Goal: Task Accomplishment & Management: Use online tool/utility

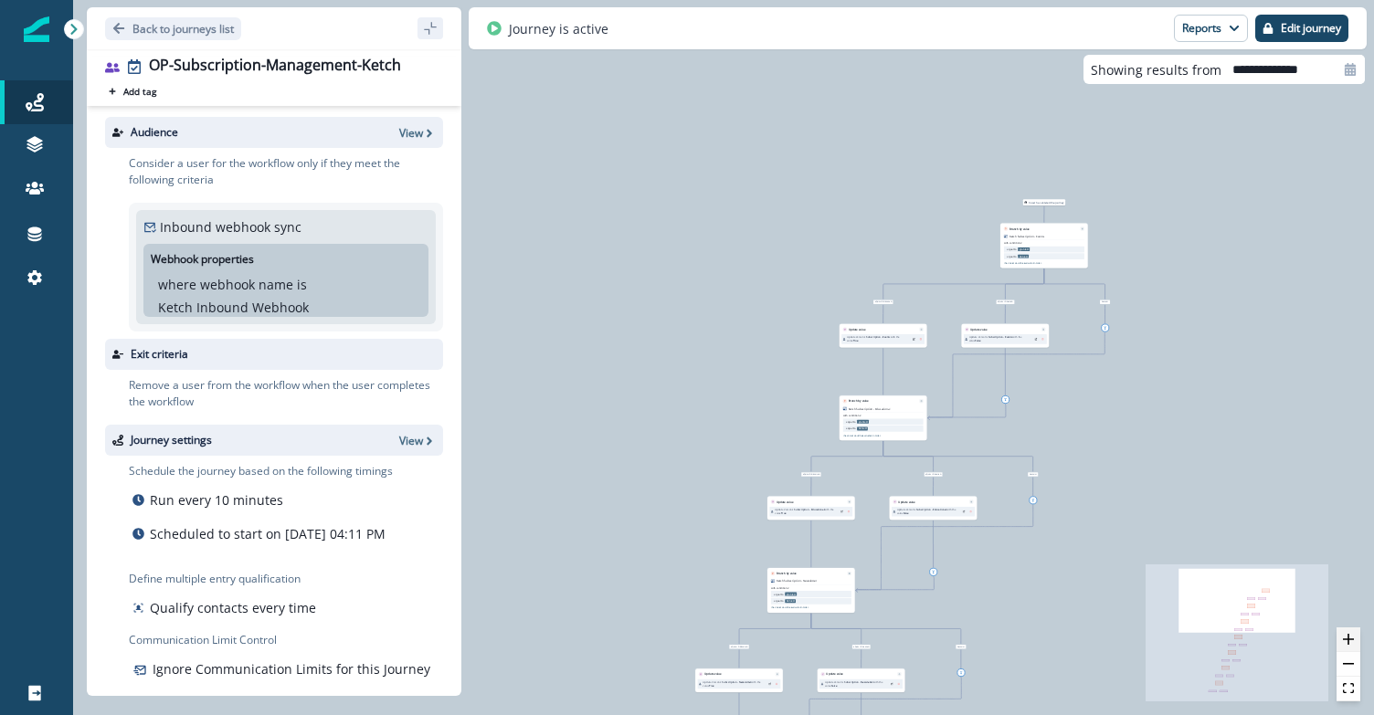
click at [1346, 639] on icon "zoom in" at bounding box center [1348, 639] width 11 height 11
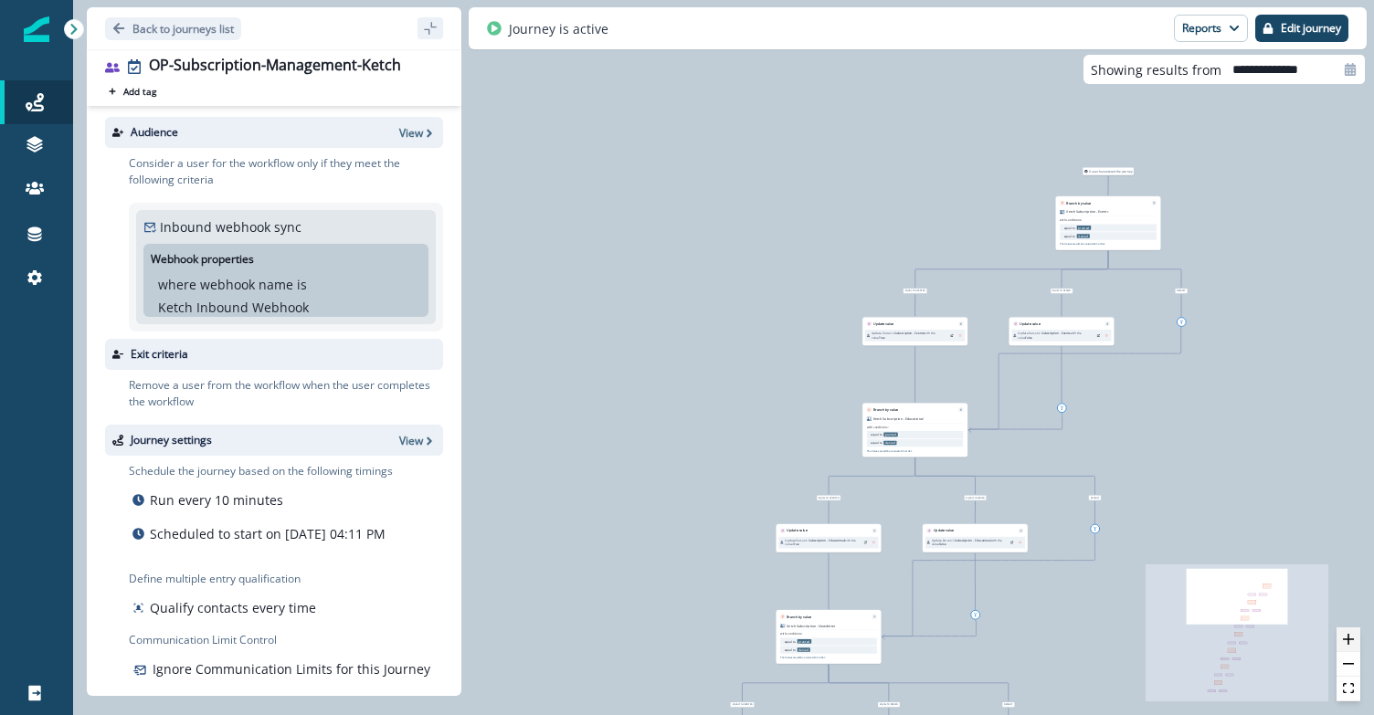
click at [1346, 639] on icon "zoom in" at bounding box center [1348, 639] width 11 height 11
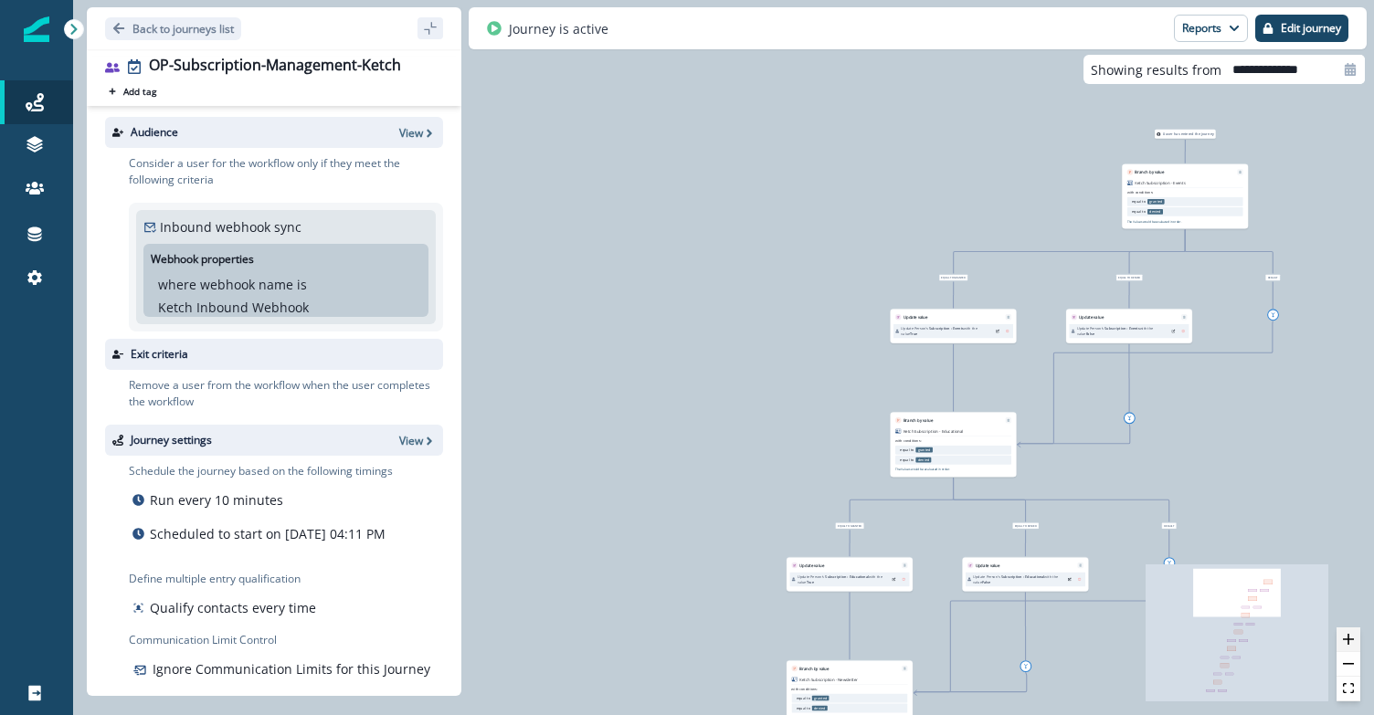
click at [1346, 639] on icon "zoom in" at bounding box center [1348, 639] width 11 height 11
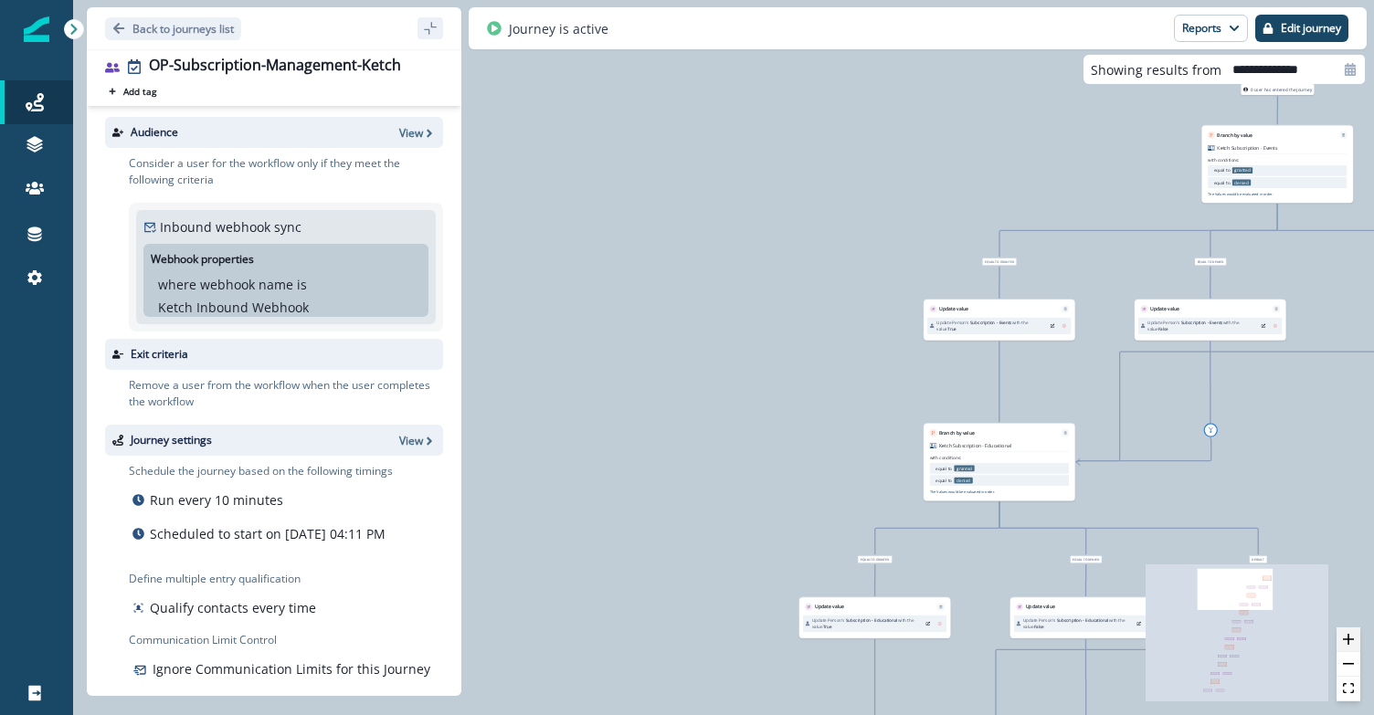
click at [1346, 639] on icon "zoom in" at bounding box center [1348, 639] width 11 height 11
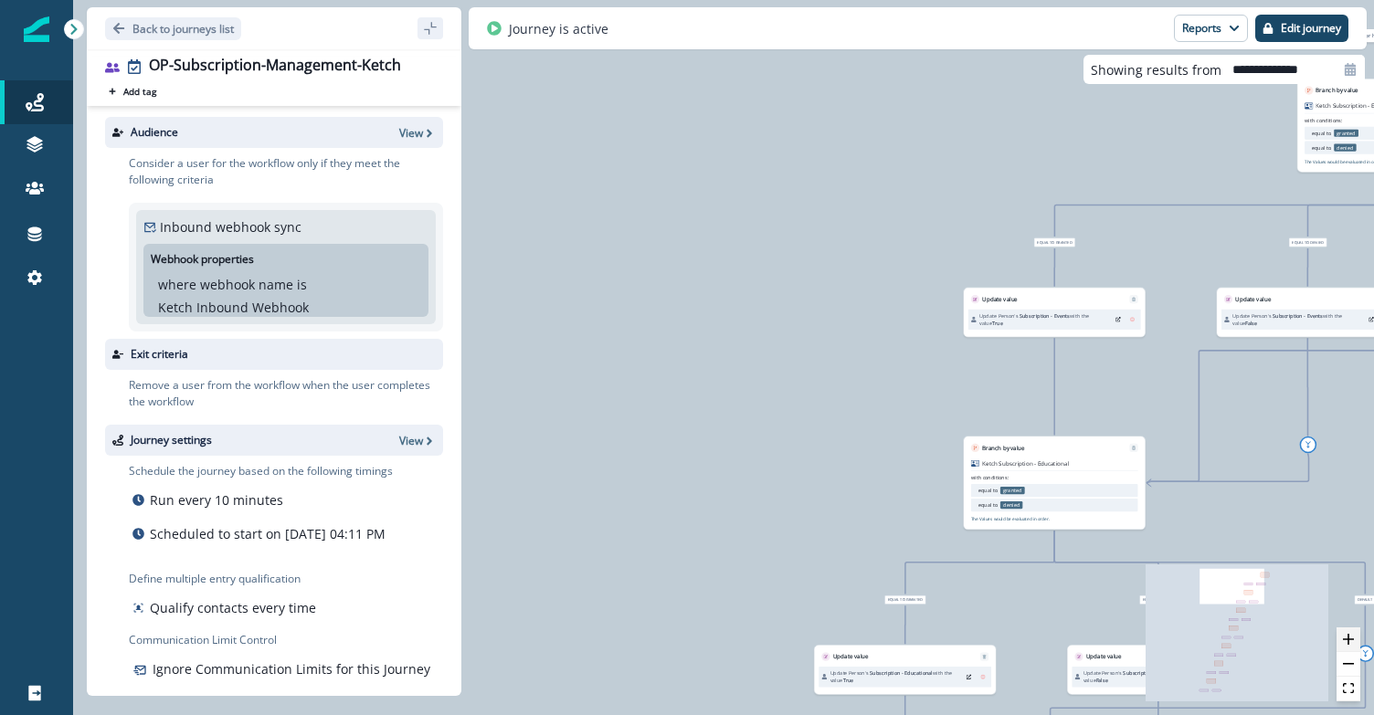
click at [1346, 639] on icon "zoom in" at bounding box center [1348, 639] width 11 height 11
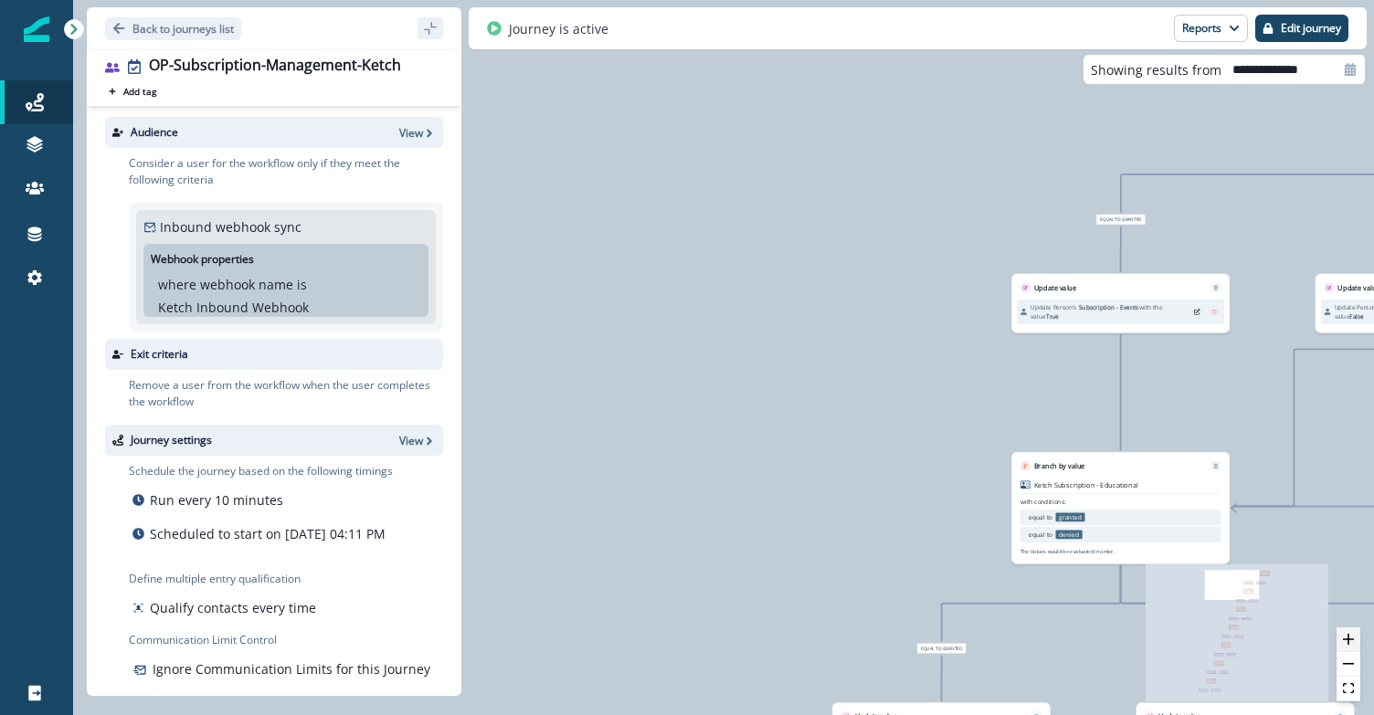
click at [1346, 639] on icon "zoom in" at bounding box center [1348, 639] width 11 height 11
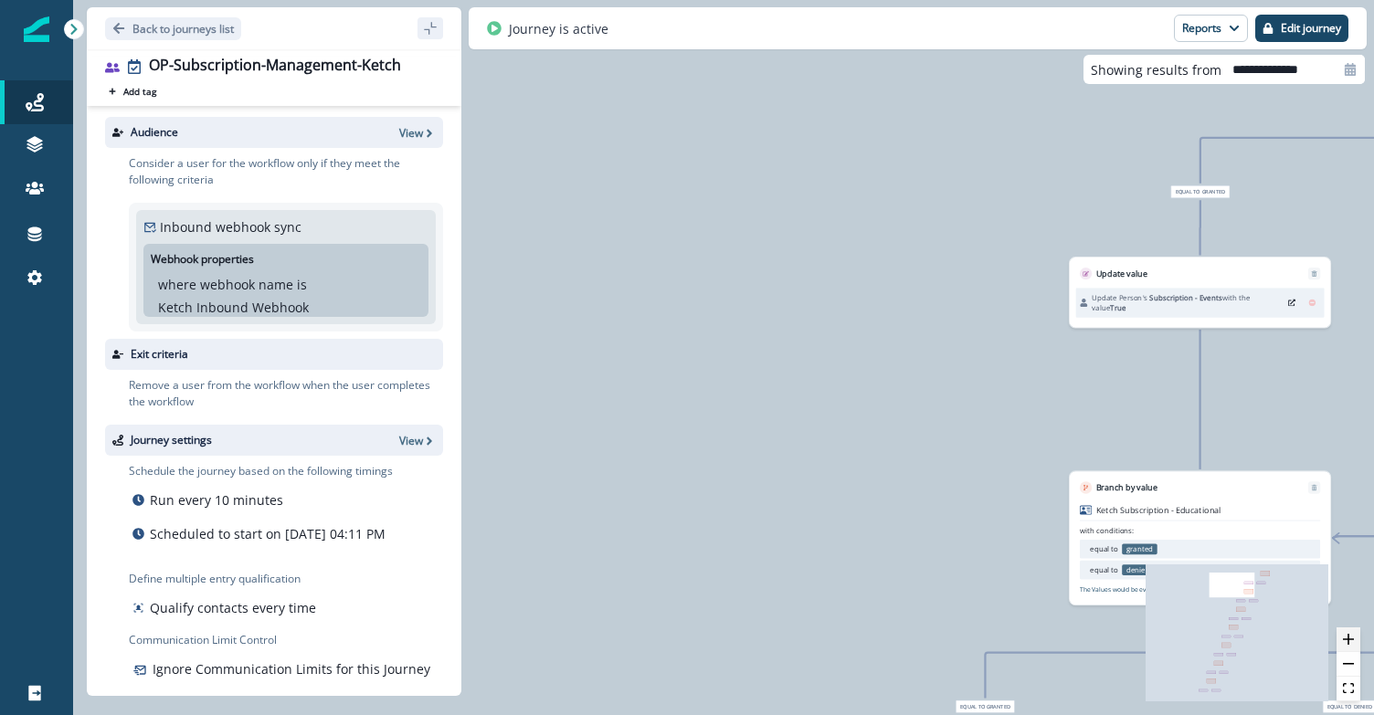
click at [1346, 639] on icon "zoom in" at bounding box center [1348, 639] width 11 height 11
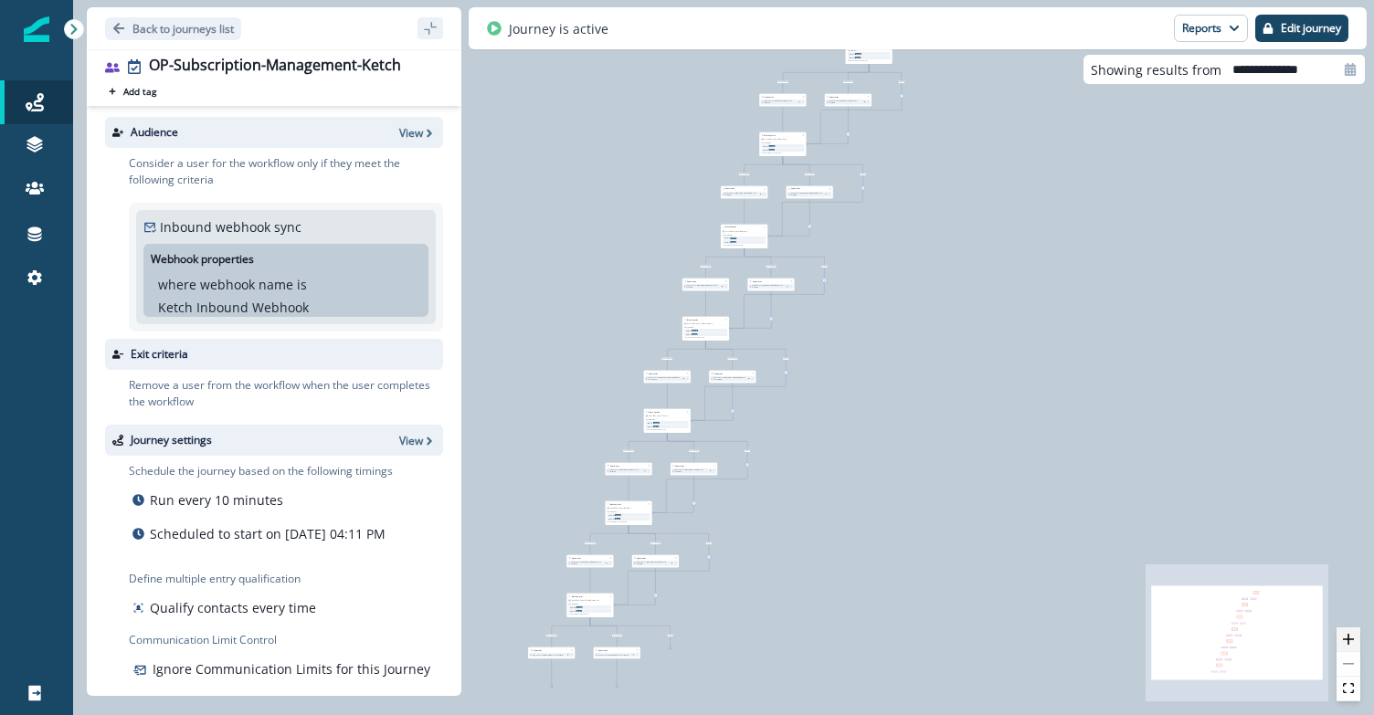
click at [1354, 640] on button "zoom in" at bounding box center [1348, 639] width 24 height 25
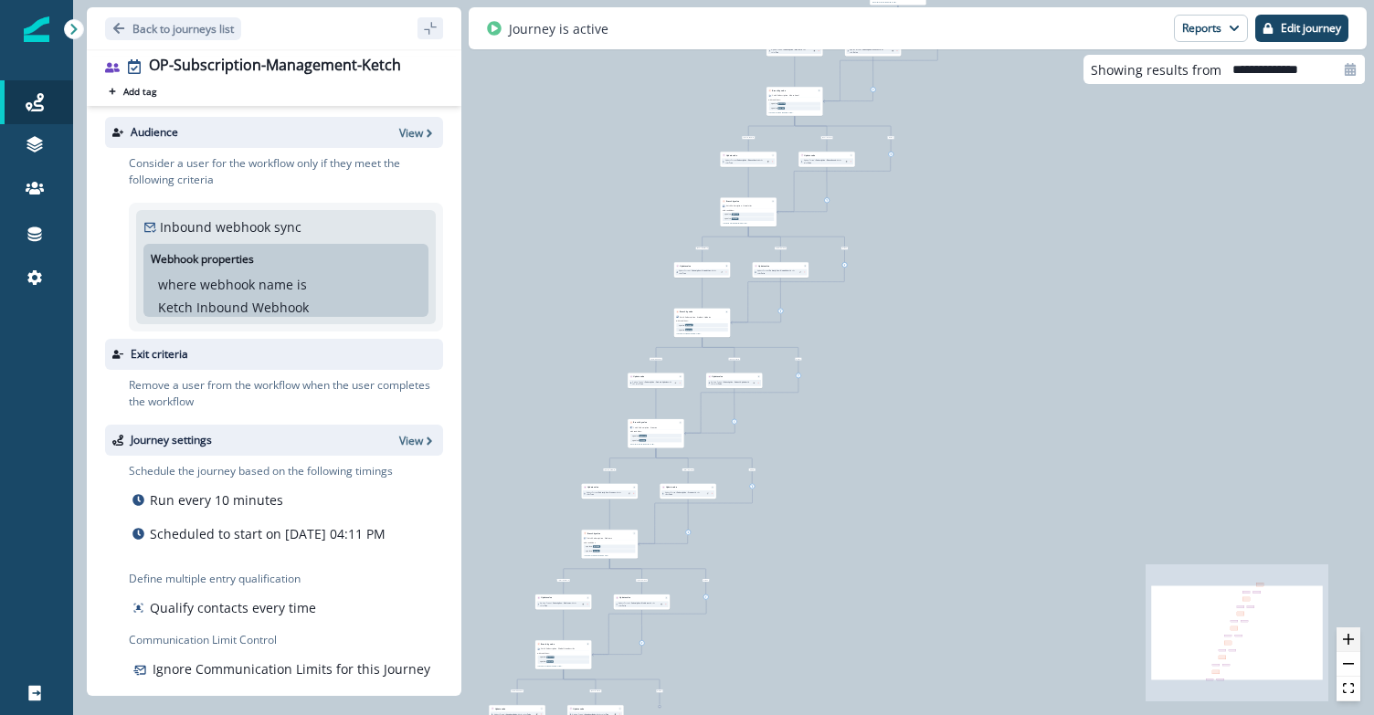
click at [1354, 640] on button "zoom in" at bounding box center [1348, 639] width 24 height 25
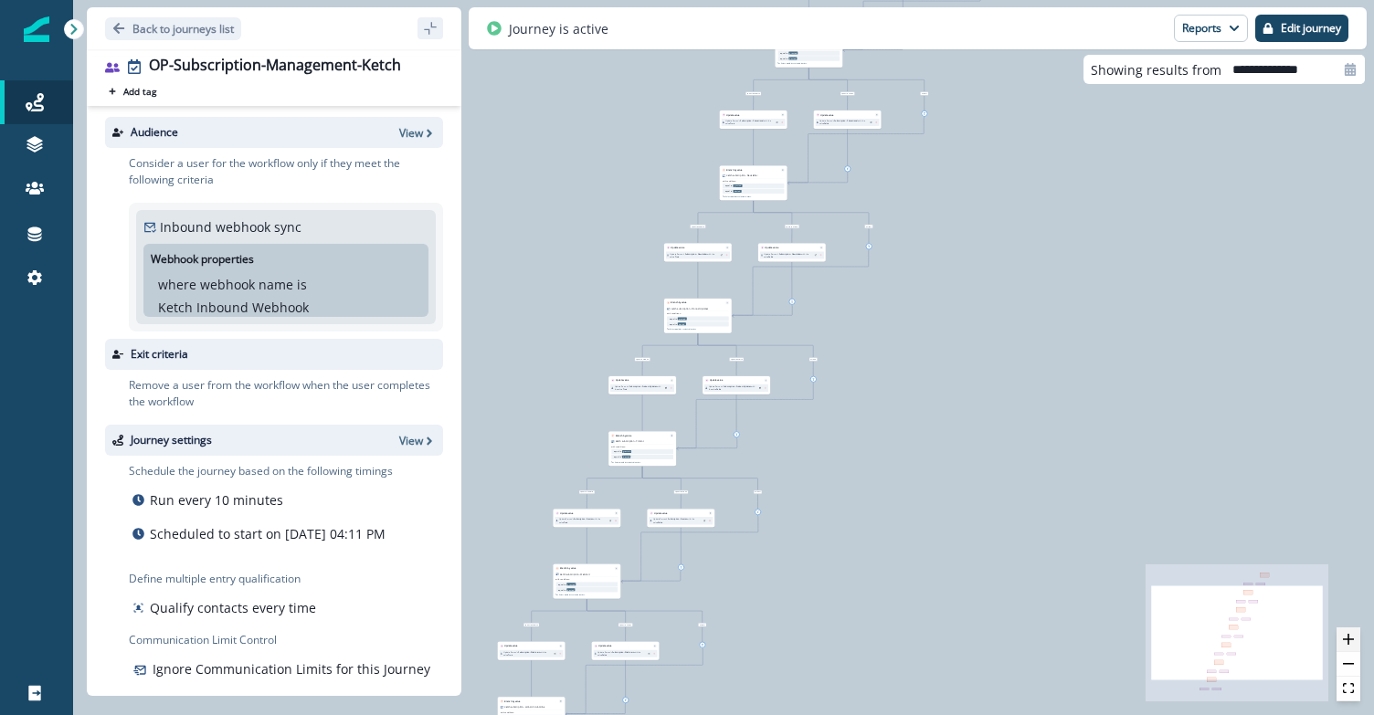
click at [1354, 640] on button "zoom in" at bounding box center [1348, 639] width 24 height 25
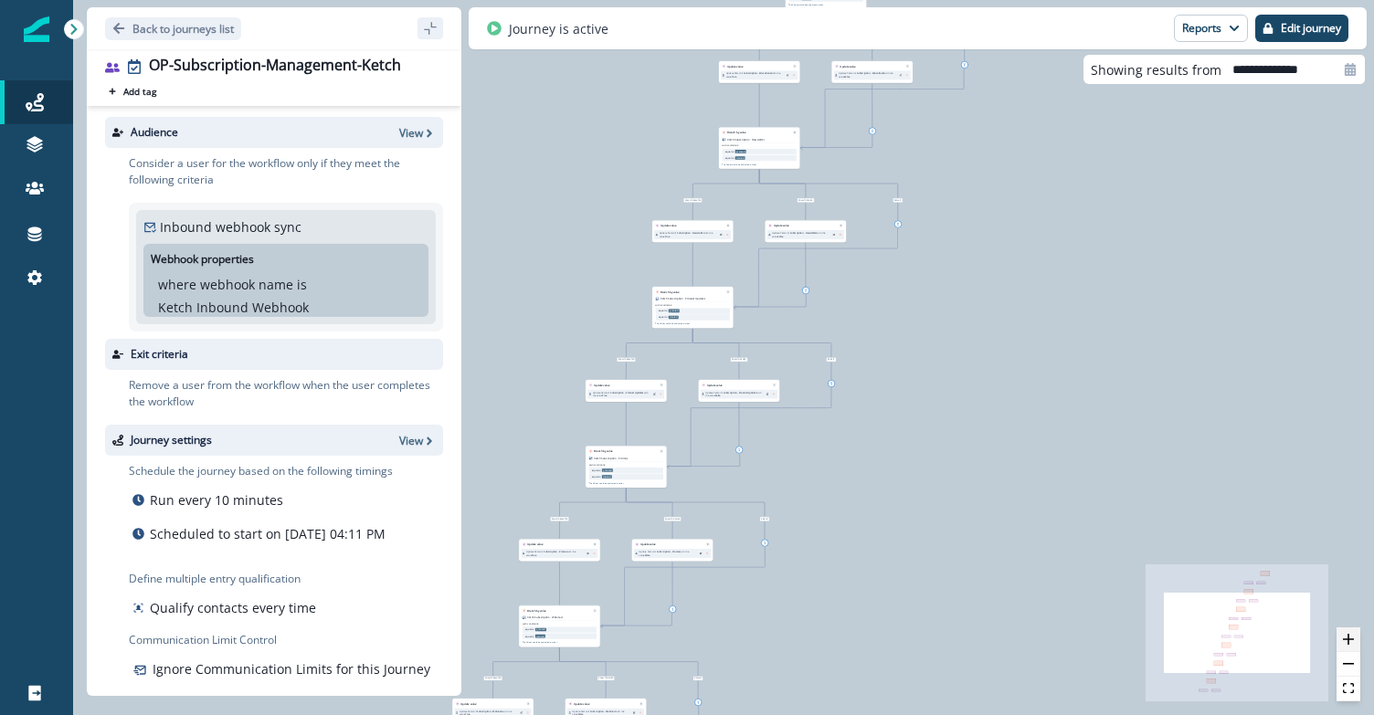
click at [1354, 640] on button "zoom in" at bounding box center [1348, 639] width 24 height 25
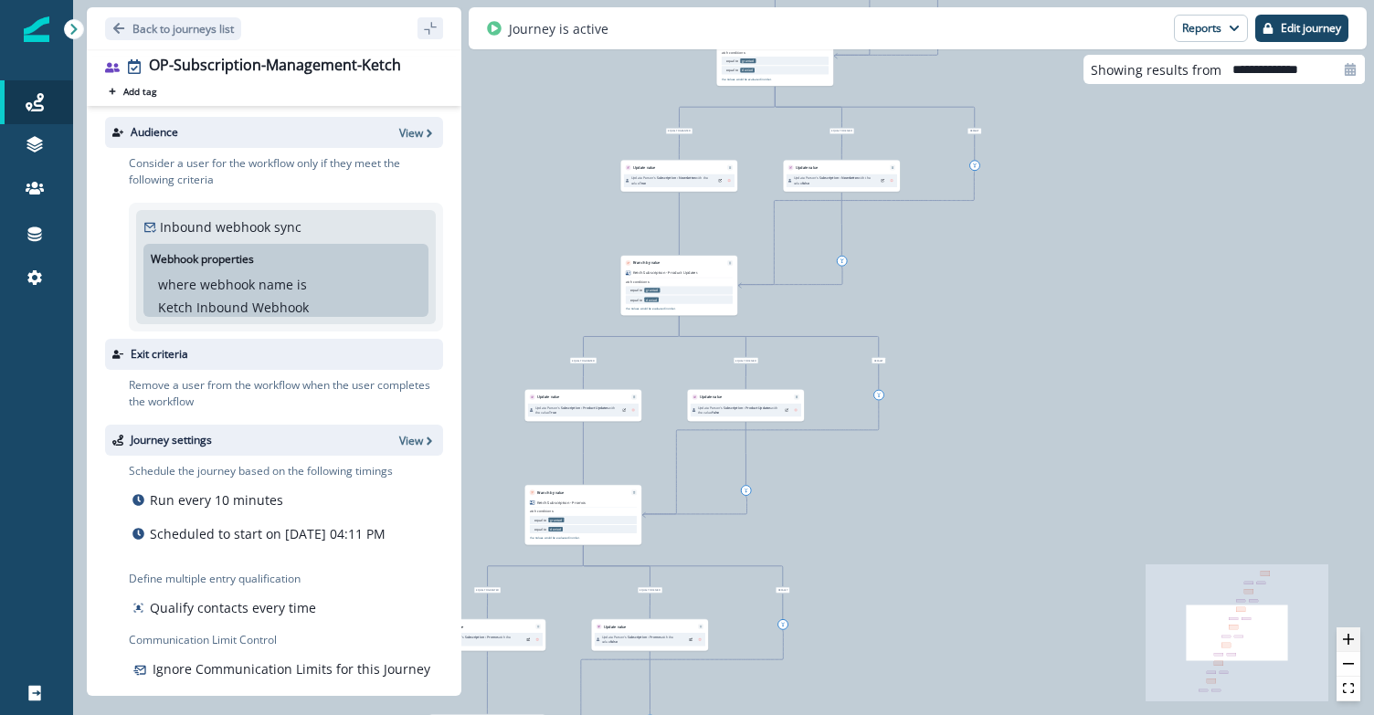
click at [1354, 640] on button "zoom in" at bounding box center [1348, 639] width 24 height 25
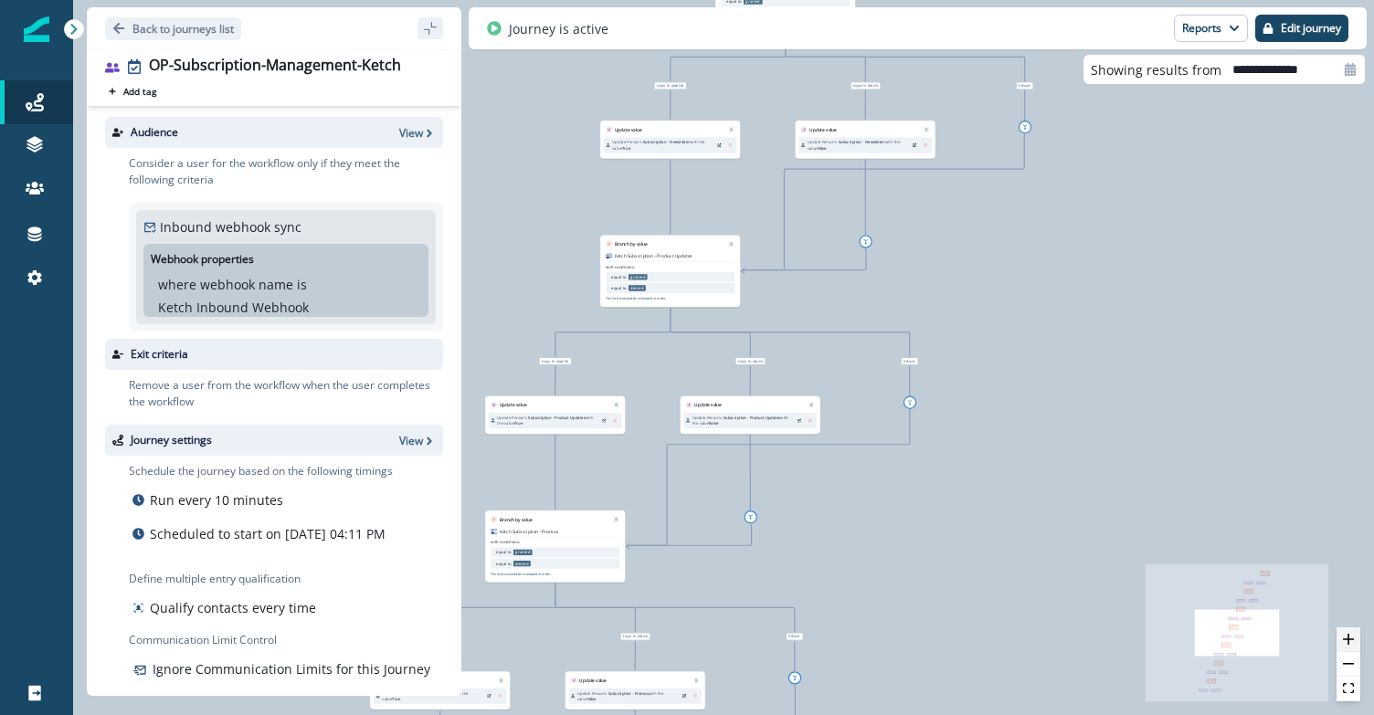
click at [1354, 640] on button "zoom in" at bounding box center [1348, 639] width 24 height 25
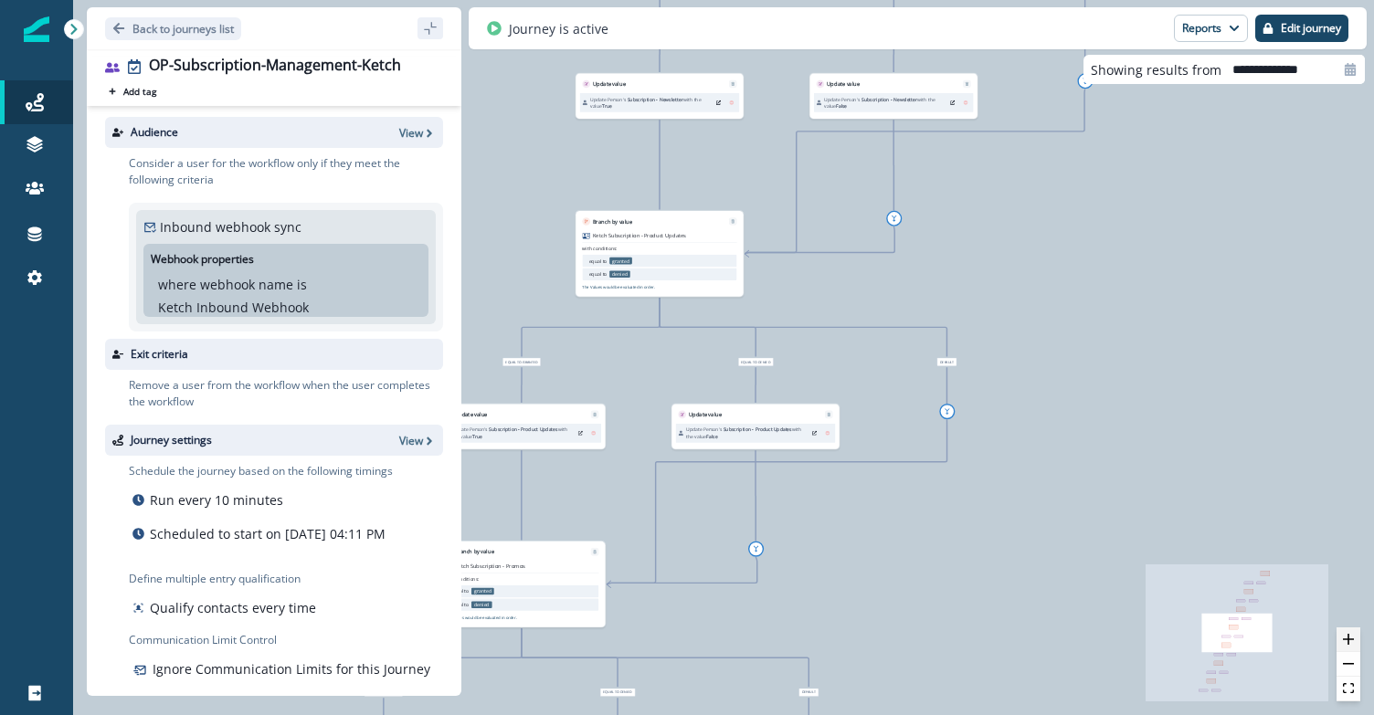
click at [1354, 640] on button "zoom in" at bounding box center [1348, 639] width 24 height 25
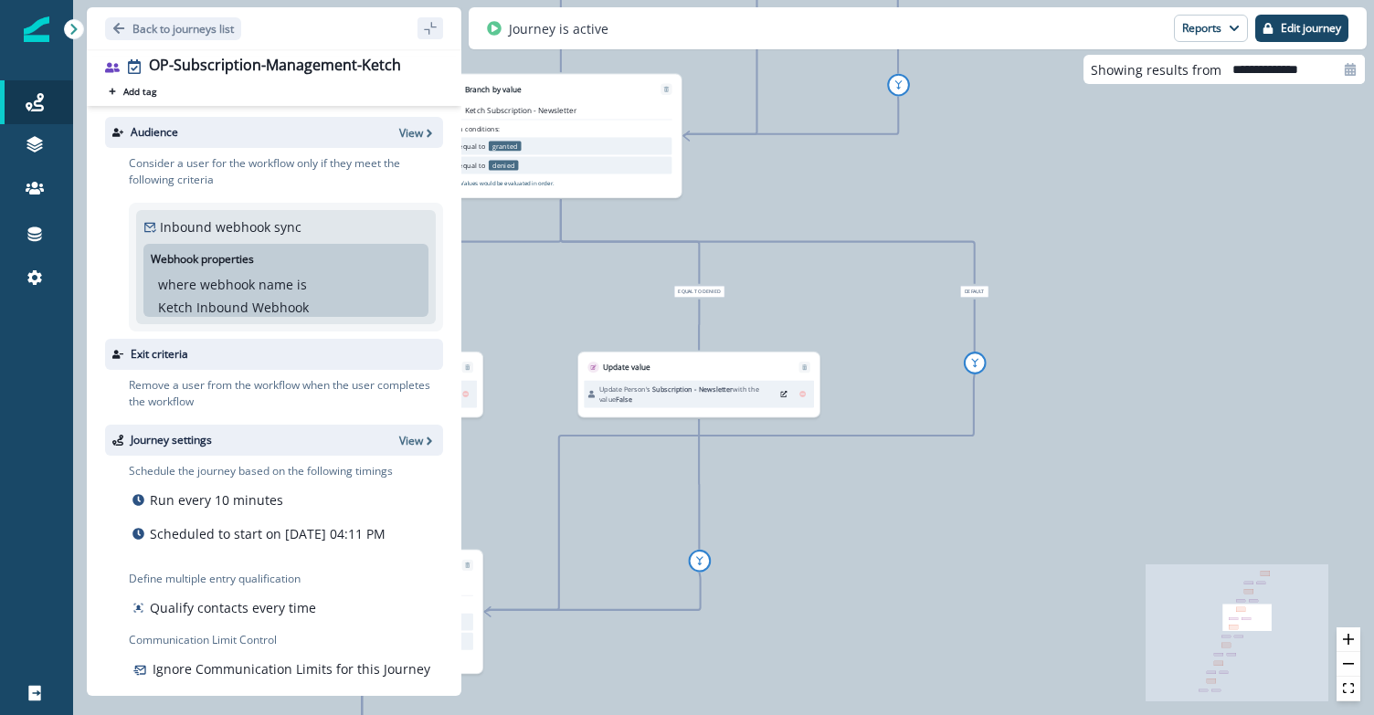
drag, startPoint x: 1226, startPoint y: 314, endPoint x: 950, endPoint y: 721, distance: 491.9
click at [950, 714] on html "A newer version of Inflection.io is available. Refresh your page to load the la…" at bounding box center [687, 357] width 1374 height 715
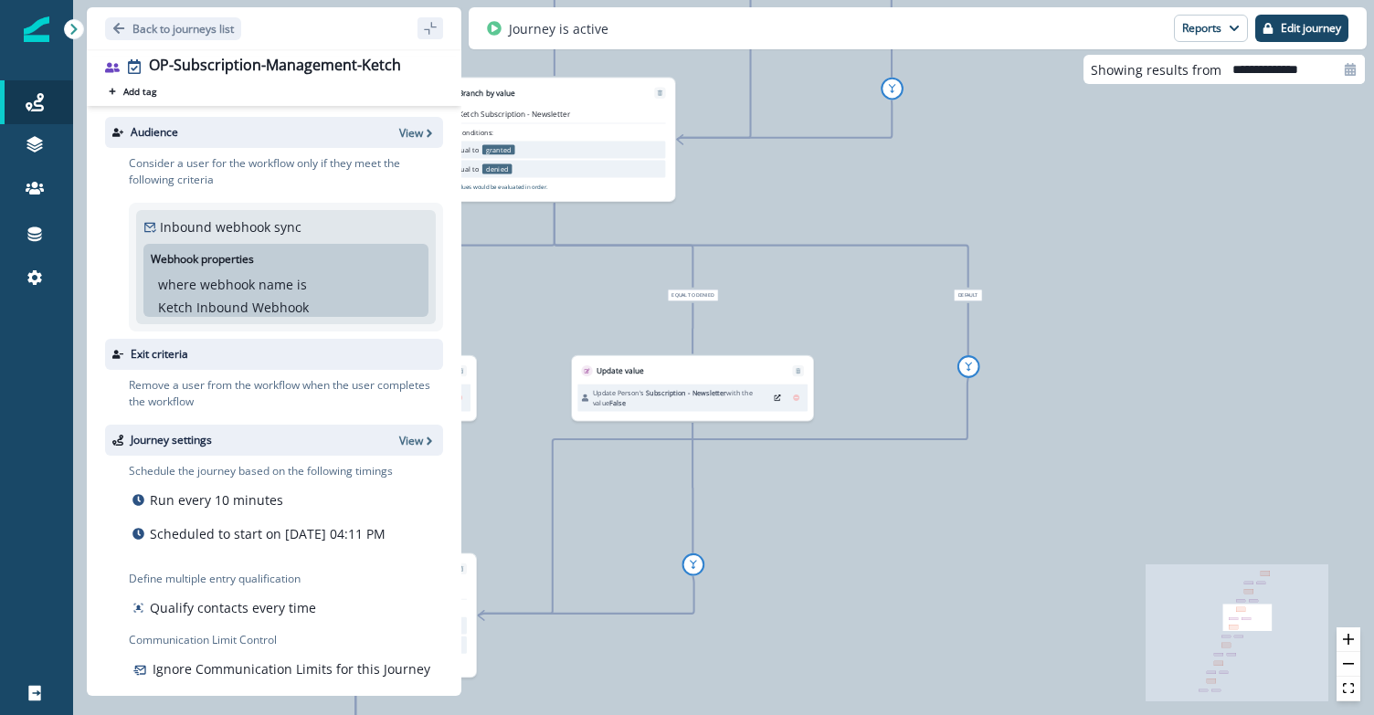
drag, startPoint x: 1037, startPoint y: 238, endPoint x: 1132, endPoint y: 624, distance: 396.7
click at [1132, 619] on div "234 users have entered the journey Branch by value Ketch Subscription - Events …" at bounding box center [723, 357] width 1300 height 715
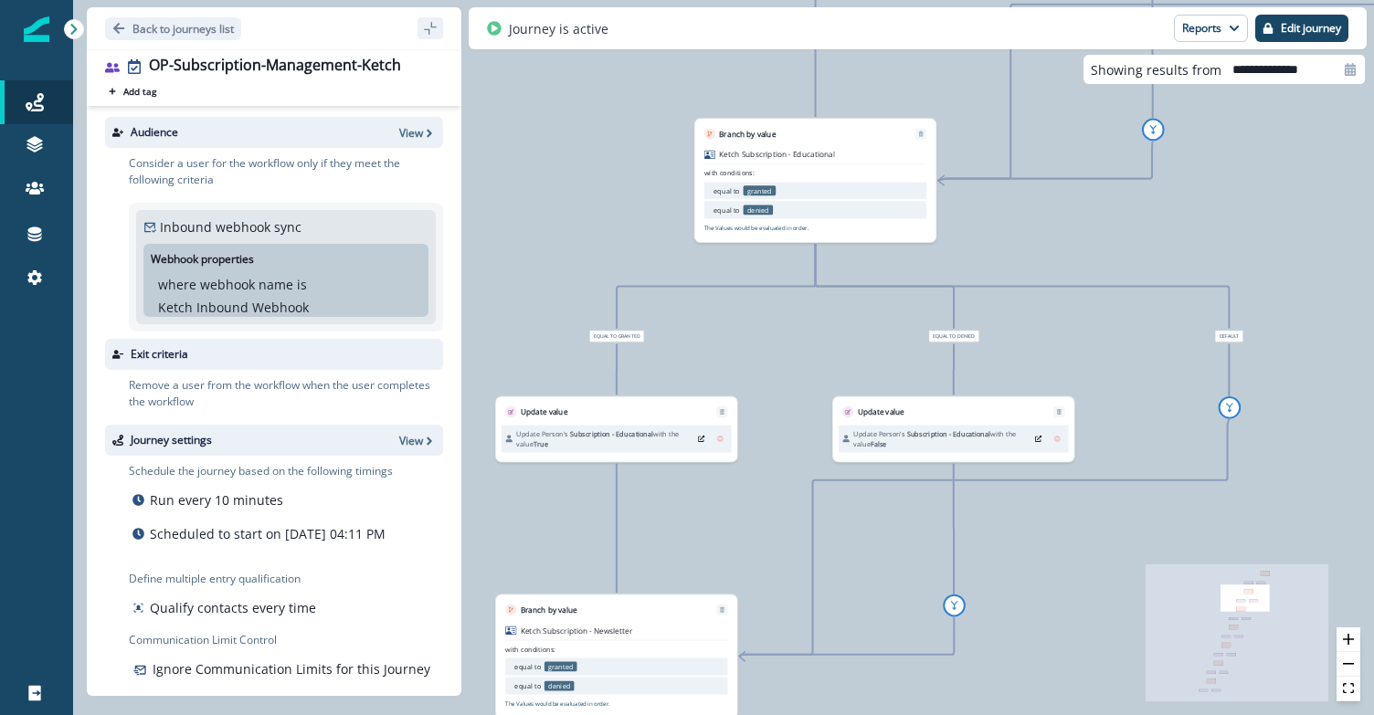
drag, startPoint x: 1151, startPoint y: 383, endPoint x: 1034, endPoint y: 773, distance: 407.1
click at [1034, 714] on html "A newer version of Inflection.io is available. Refresh your page to load the la…" at bounding box center [687, 357] width 1374 height 715
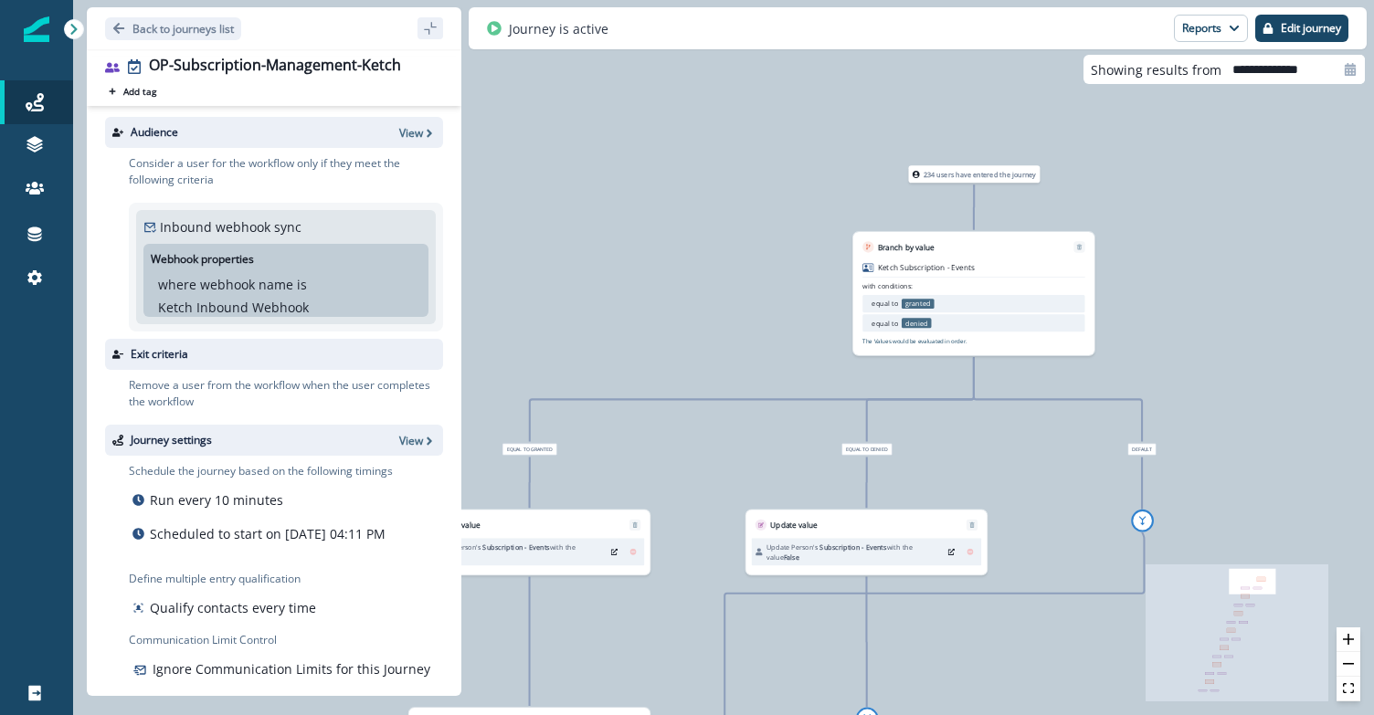
drag, startPoint x: 1194, startPoint y: 402, endPoint x: 993, endPoint y: 737, distance: 390.8
click at [993, 714] on html "A newer version of Inflection.io is available. Refresh your page to load the la…" at bounding box center [687, 357] width 1374 height 715
click at [921, 179] on div "234 users have entered the journey" at bounding box center [974, 173] width 132 height 17
click at [953, 180] on div "234 users have entered the journey" at bounding box center [974, 173] width 132 height 17
click at [1280, 25] on p "Edit journey" at bounding box center [1310, 28] width 60 height 13
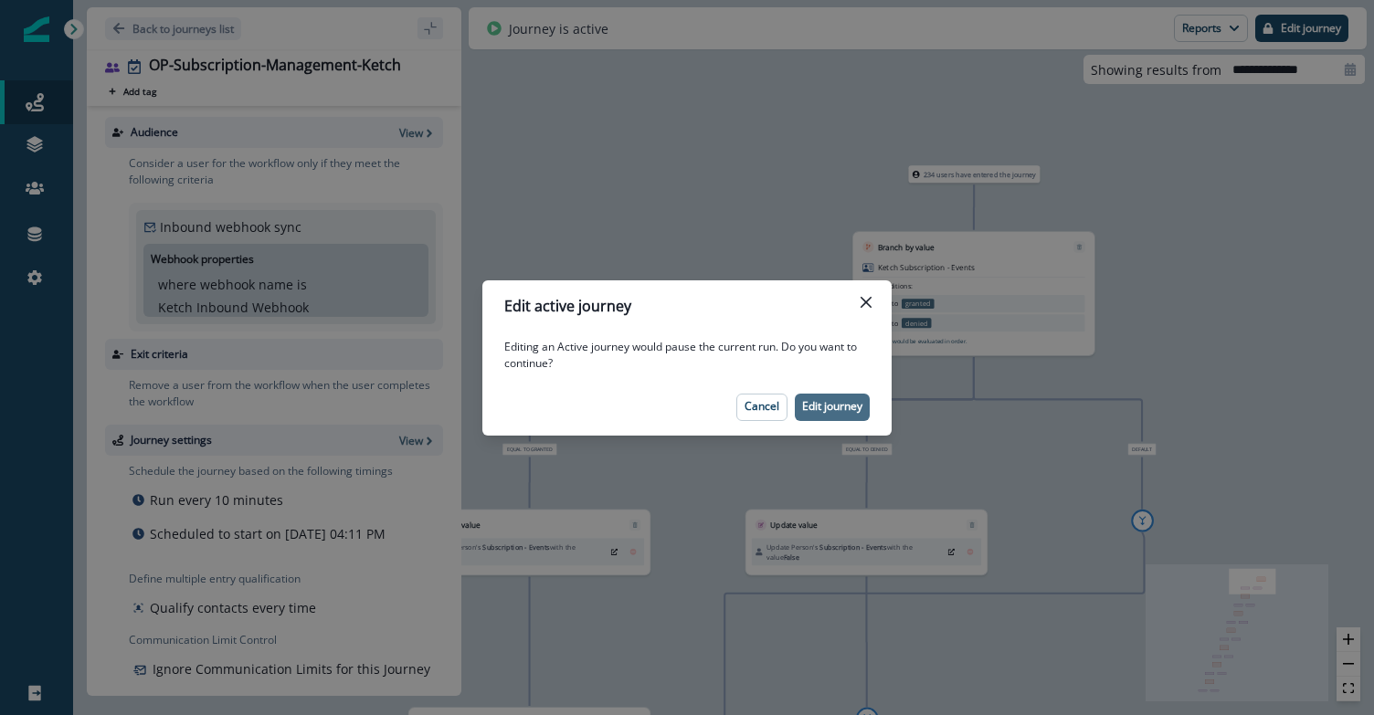
click at [821, 402] on p "Edit journey" at bounding box center [832, 406] width 60 height 13
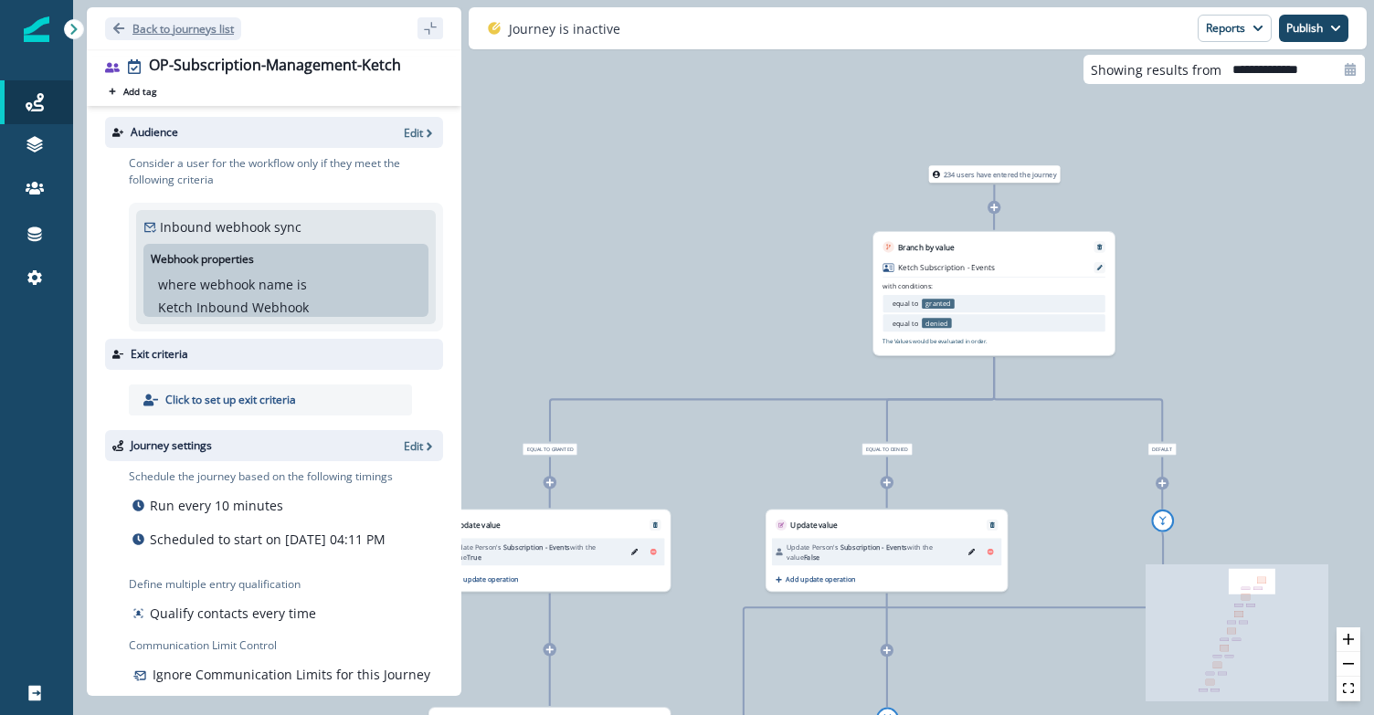
click at [188, 33] on p "Back to journeys list" at bounding box center [182, 29] width 101 height 16
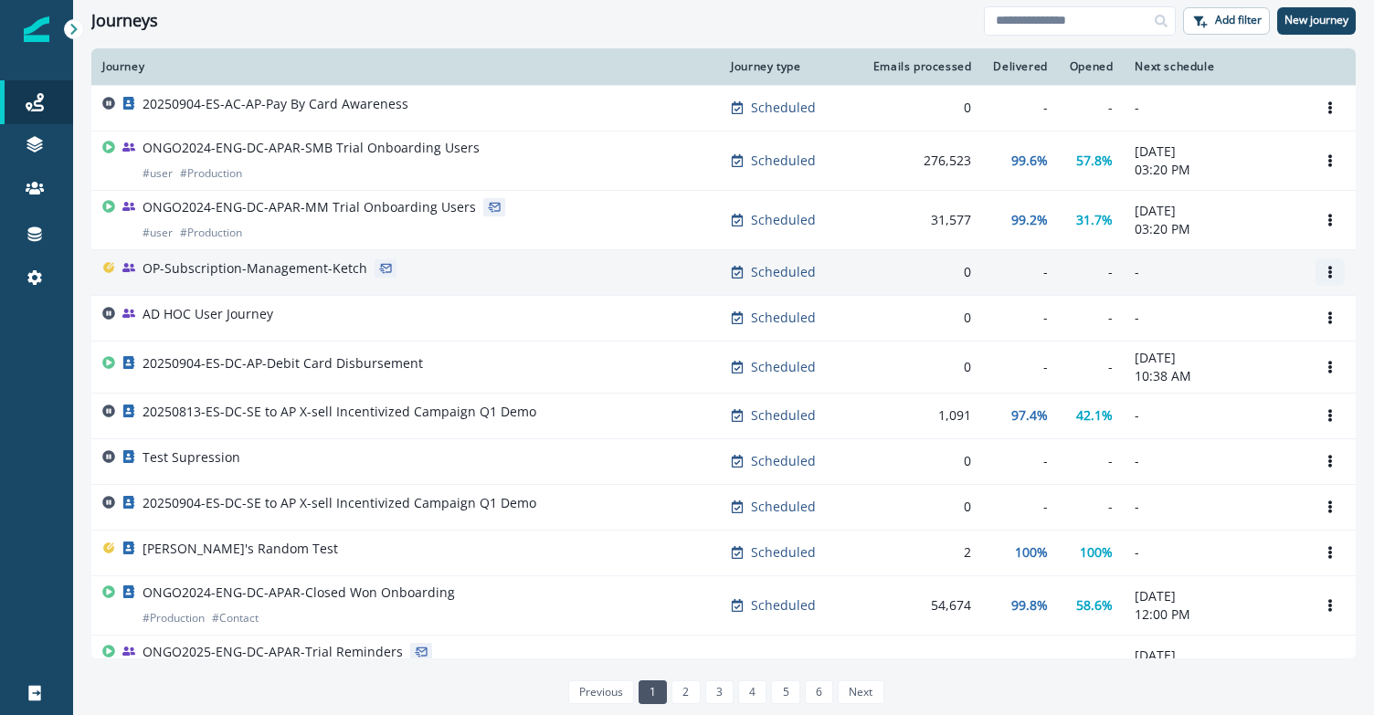
click at [1323, 274] on icon "Options" at bounding box center [1329, 272] width 13 height 13
click at [437, 271] on div "OP-Subscription-Management-Ketch" at bounding box center [405, 272] width 606 height 26
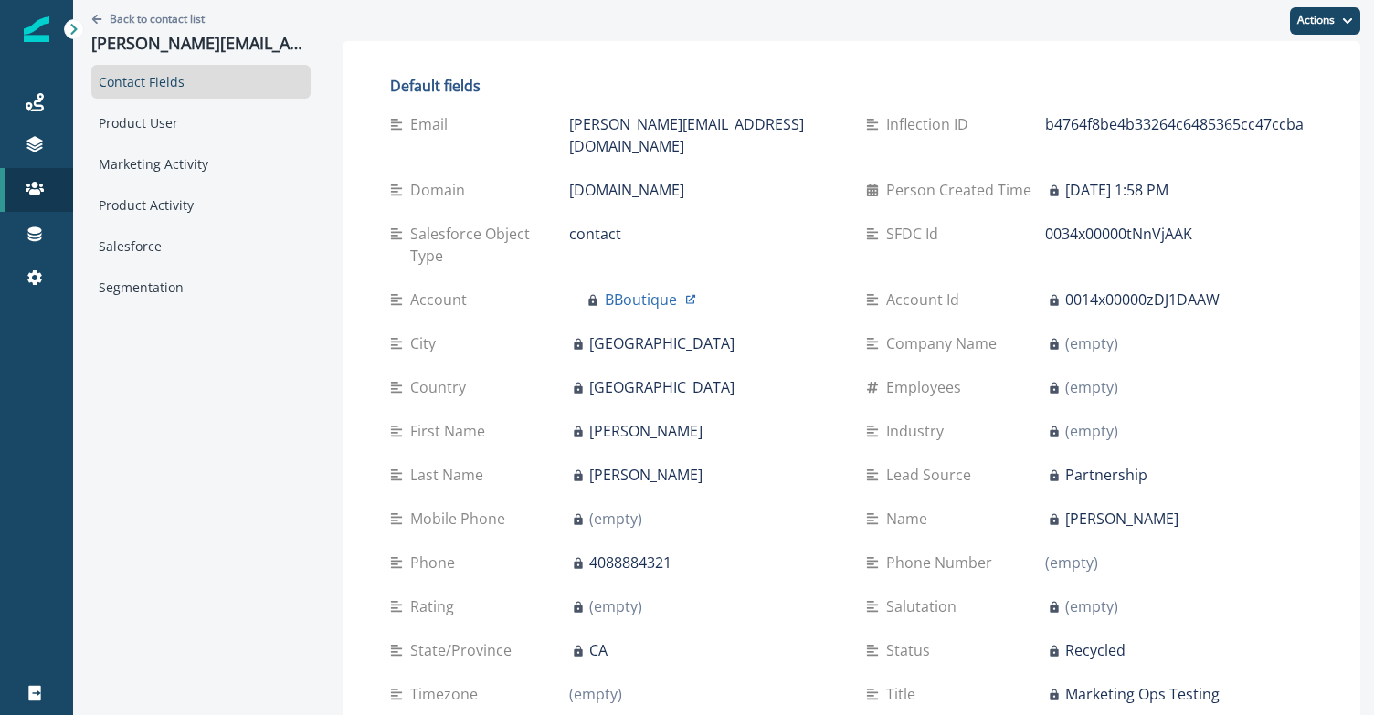
scroll to position [435, 0]
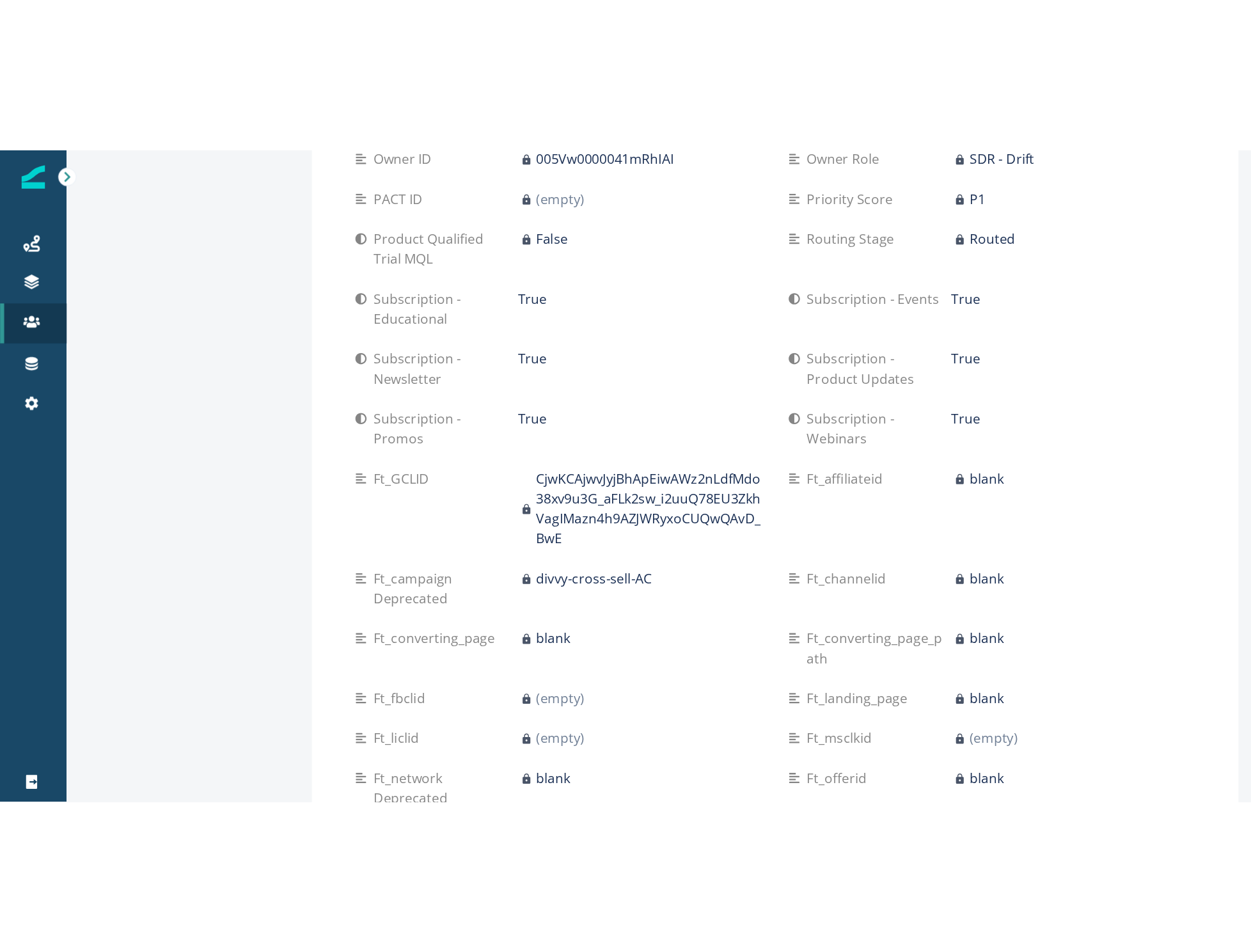
scroll to position [1217, 0]
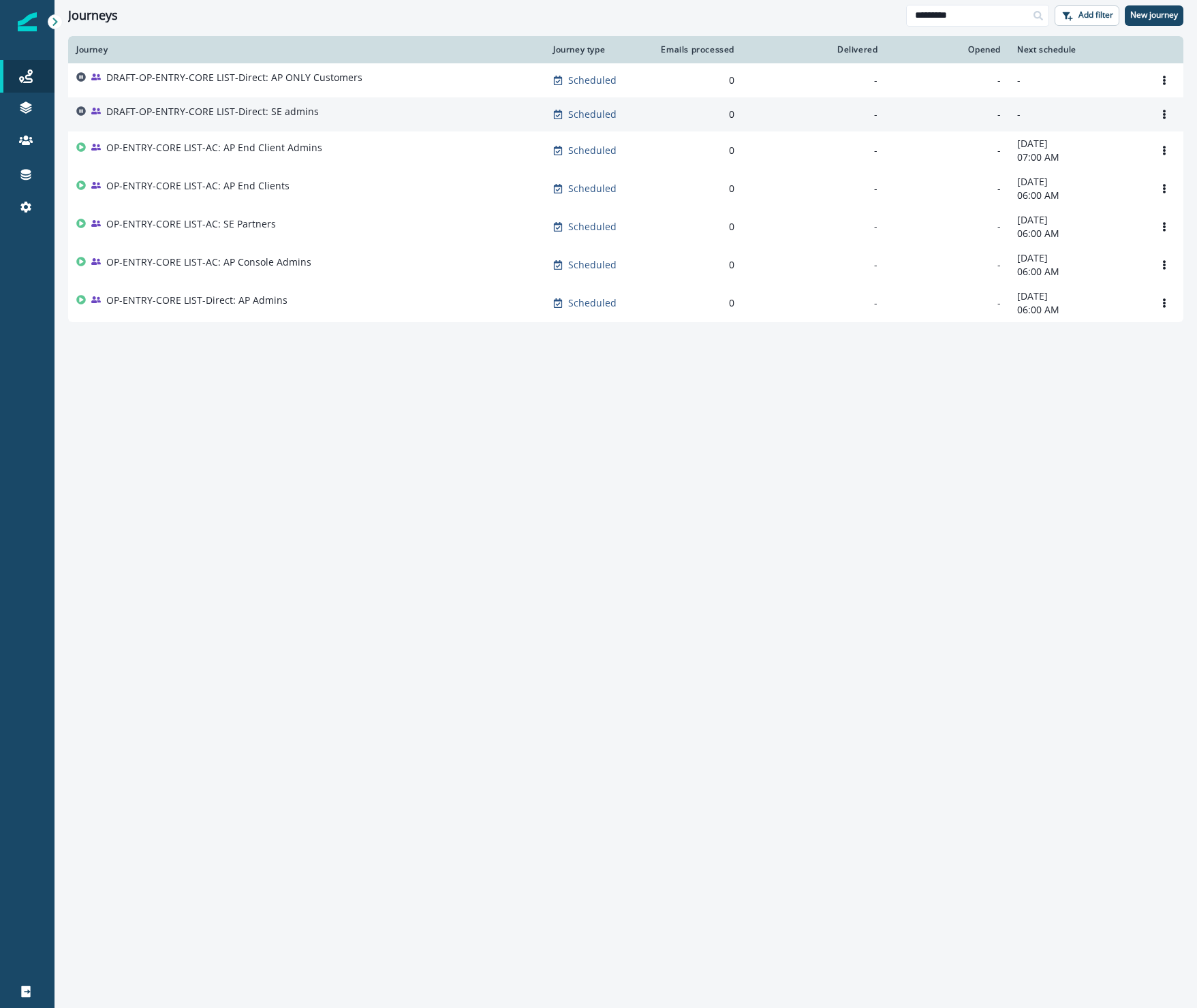
click at [216, 113] on p "DRAFT-OP-ENTRY-CORE LIST-Direct: SE admins" at bounding box center [212, 112] width 213 height 13
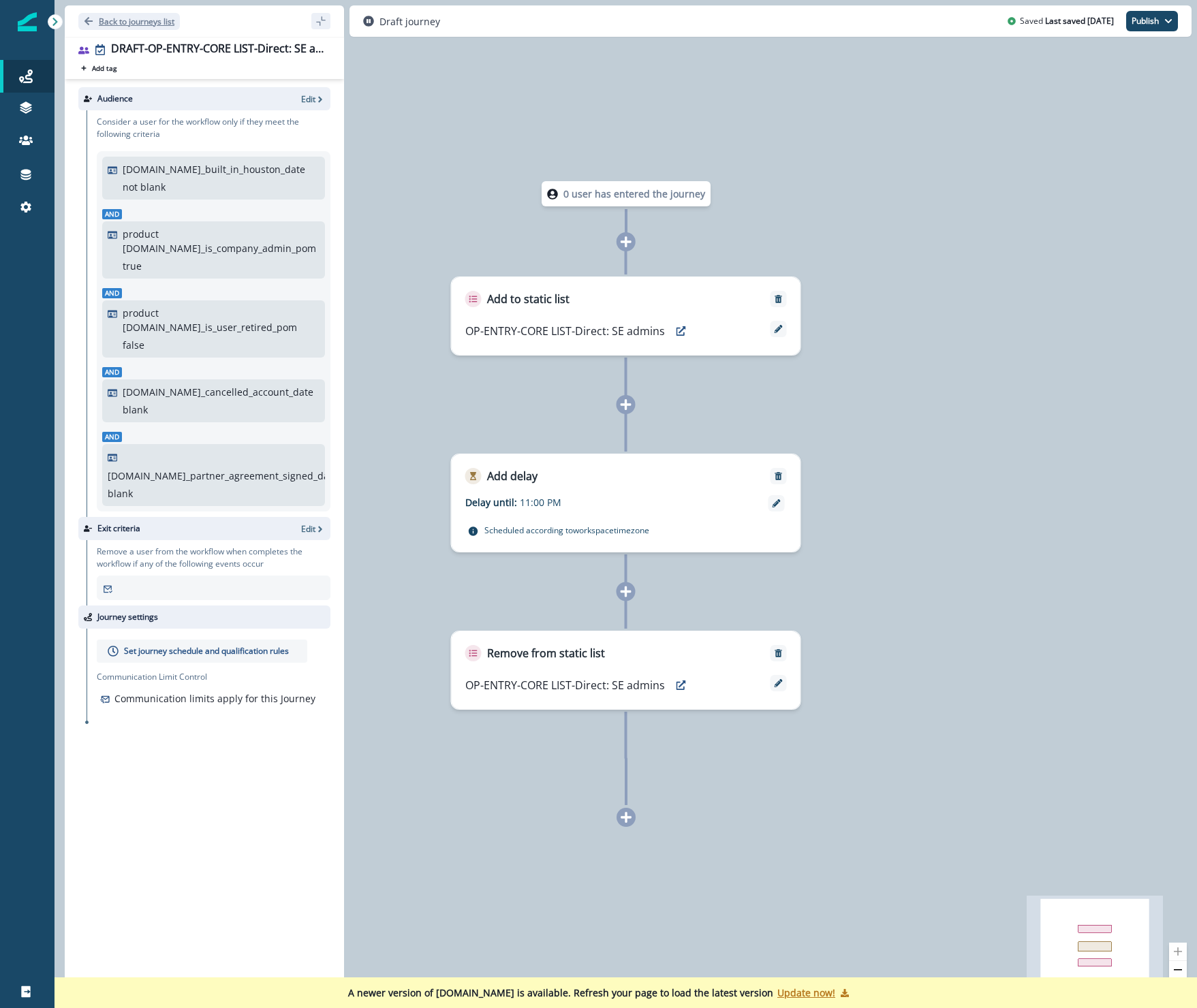
click at [131, 23] on p "Back to journeys list" at bounding box center [136, 22] width 75 height 12
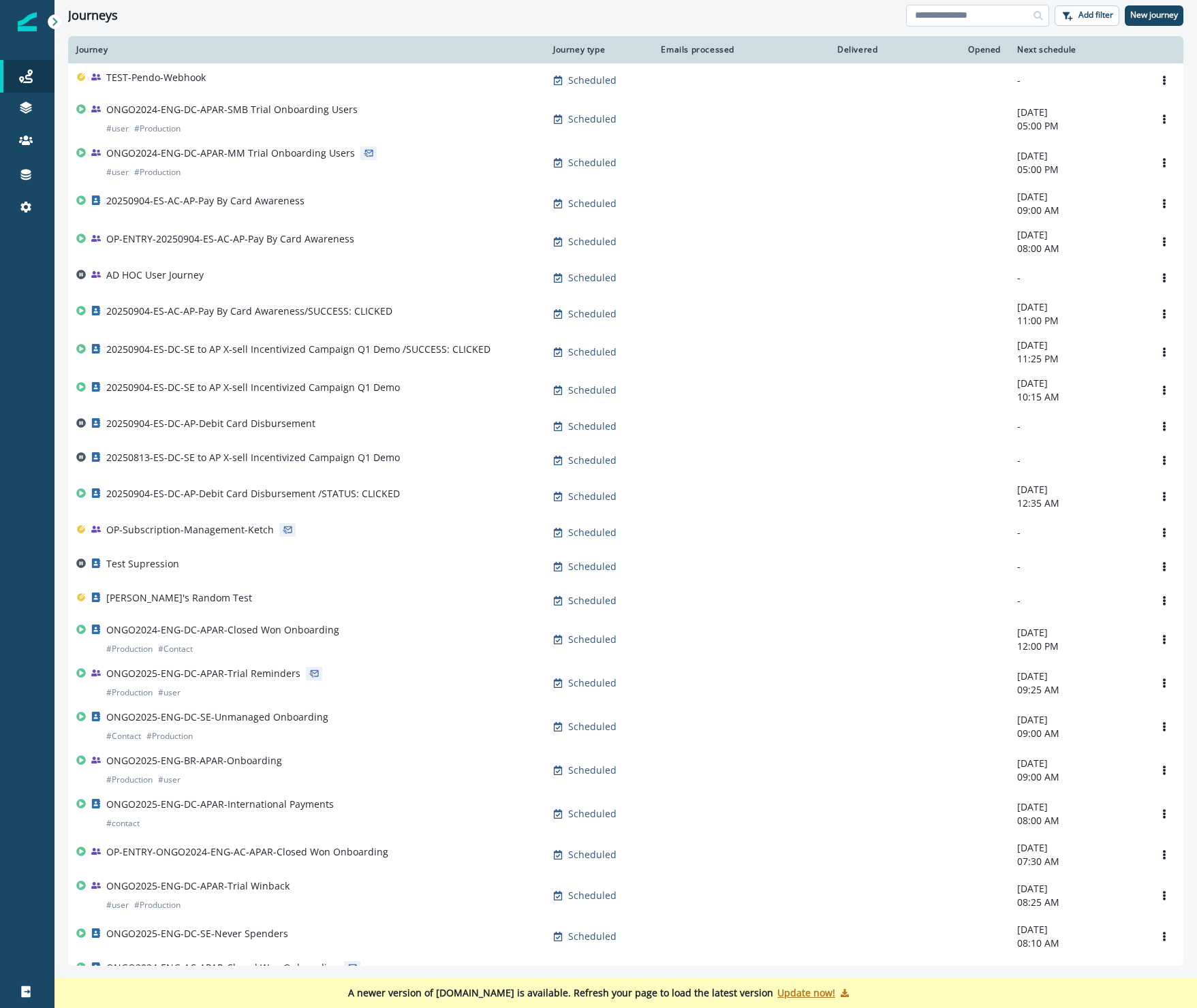
click at [993, 16] on input at bounding box center [978, 15] width 143 height 22
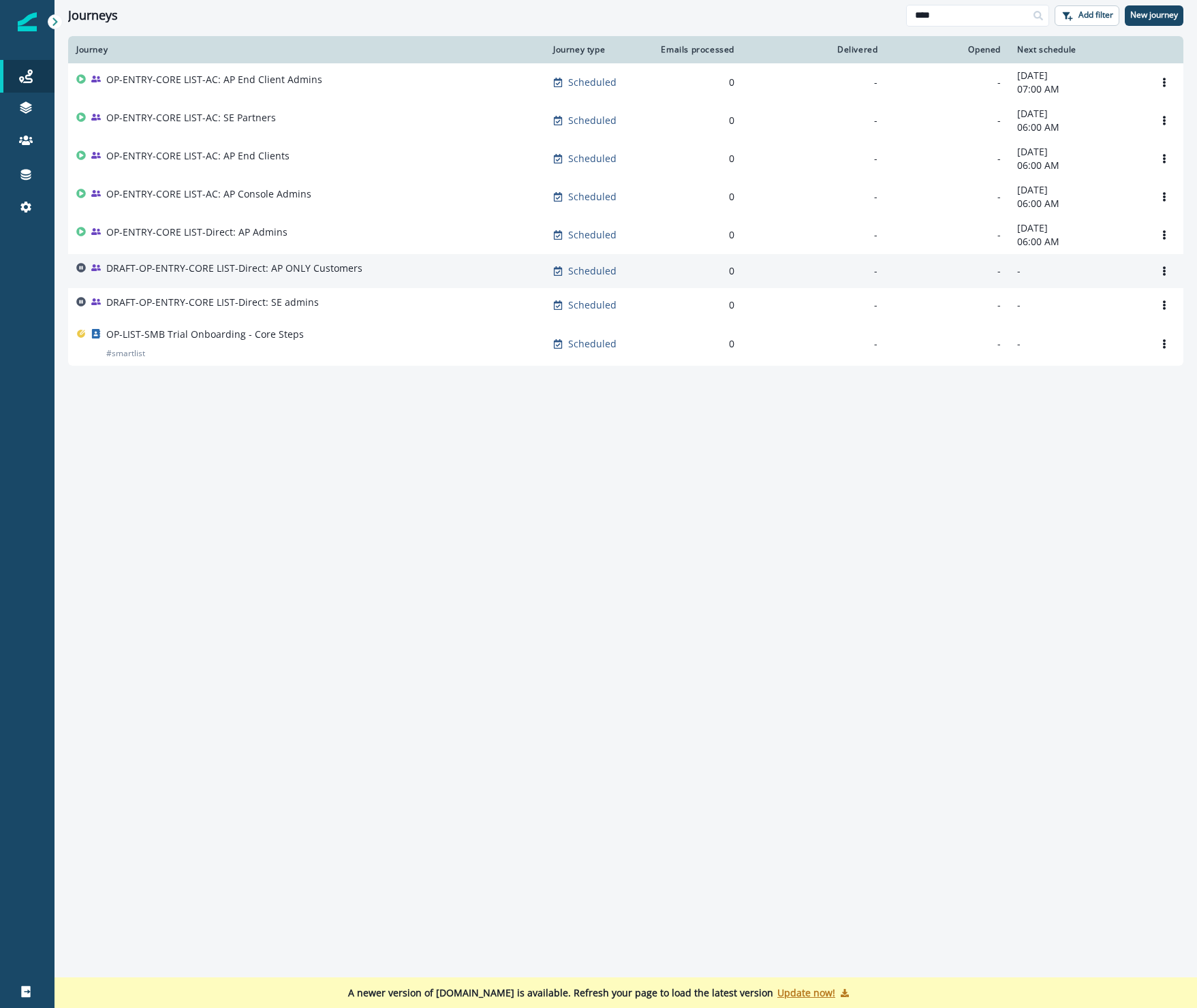
type input "****"
click at [213, 271] on p "DRAFT-OP-ENTRY-CORE LIST-Direct: AP ONLY Customers" at bounding box center [233, 268] width 256 height 13
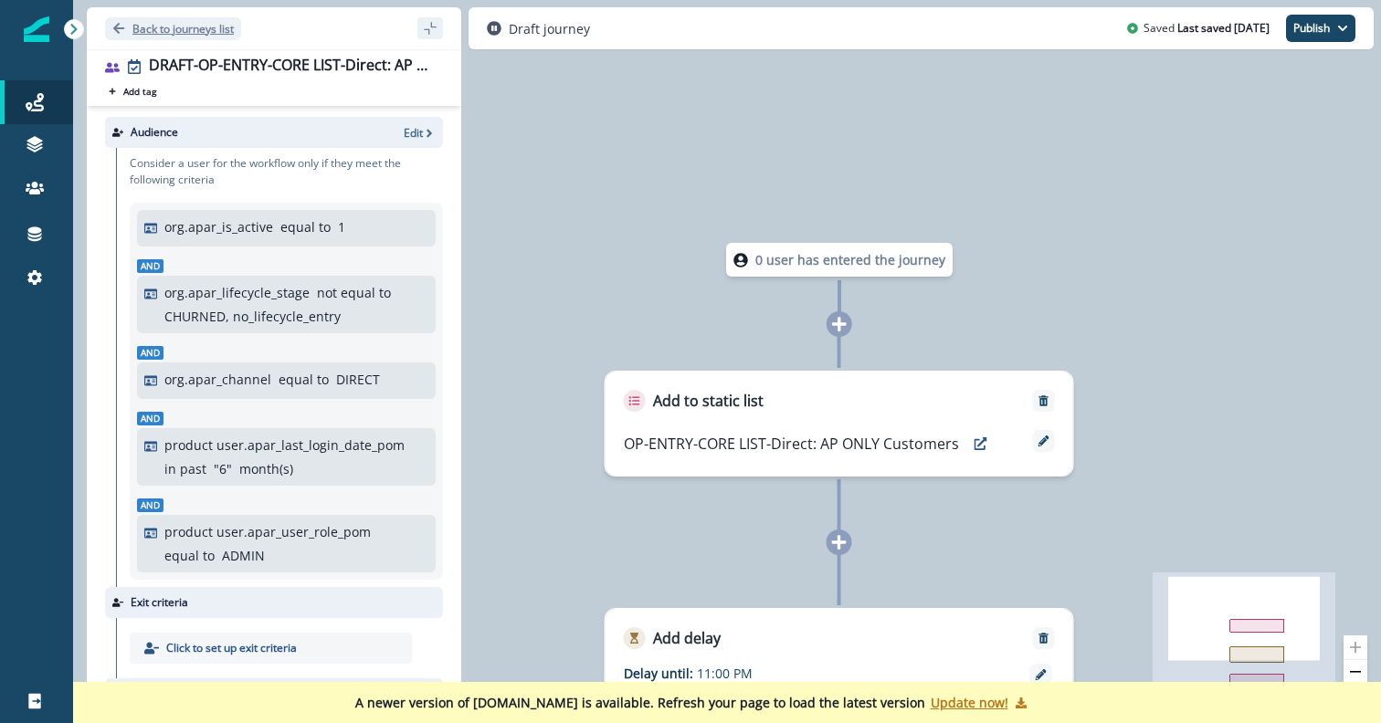
click at [125, 24] on button "Back to journeys list" at bounding box center [173, 28] width 136 height 23
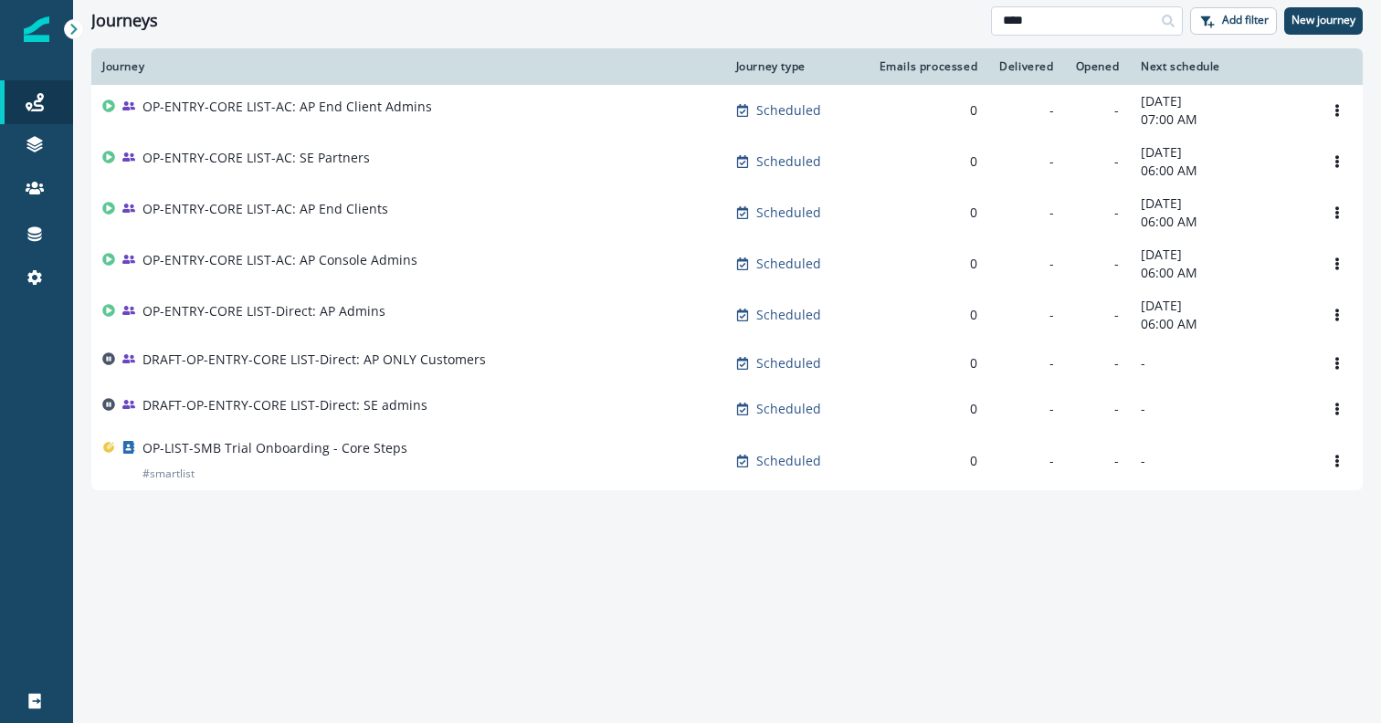
click at [1069, 9] on input "****" at bounding box center [1087, 20] width 192 height 29
type input "**********"
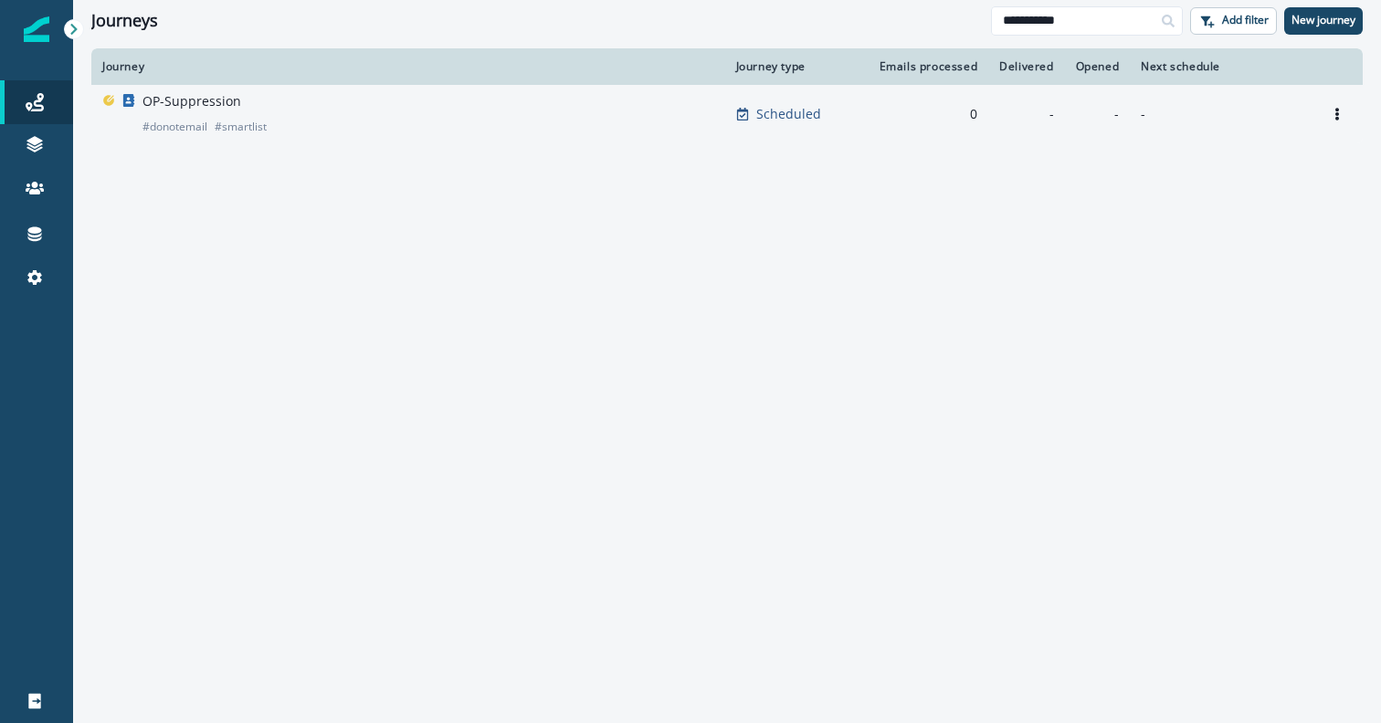
click at [199, 101] on p "OP-Suppression" at bounding box center [191, 101] width 99 height 18
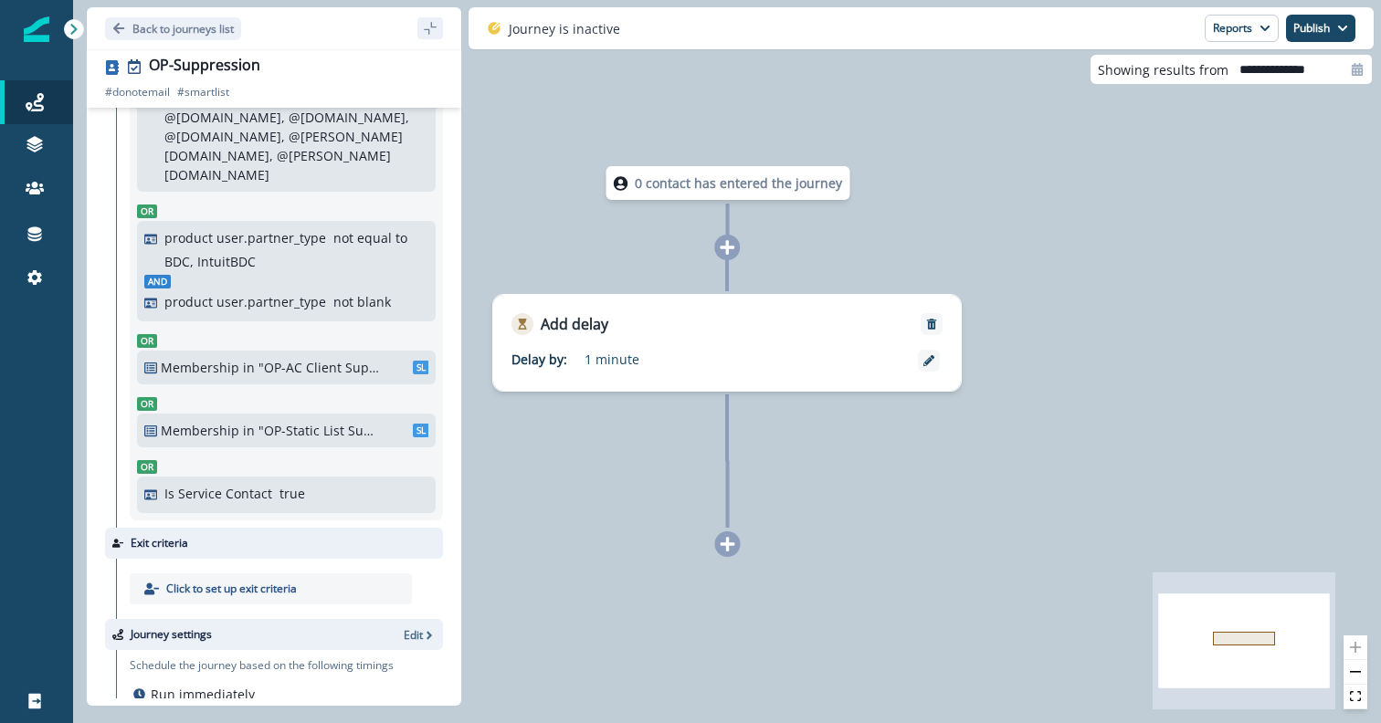
scroll to position [604, 0]
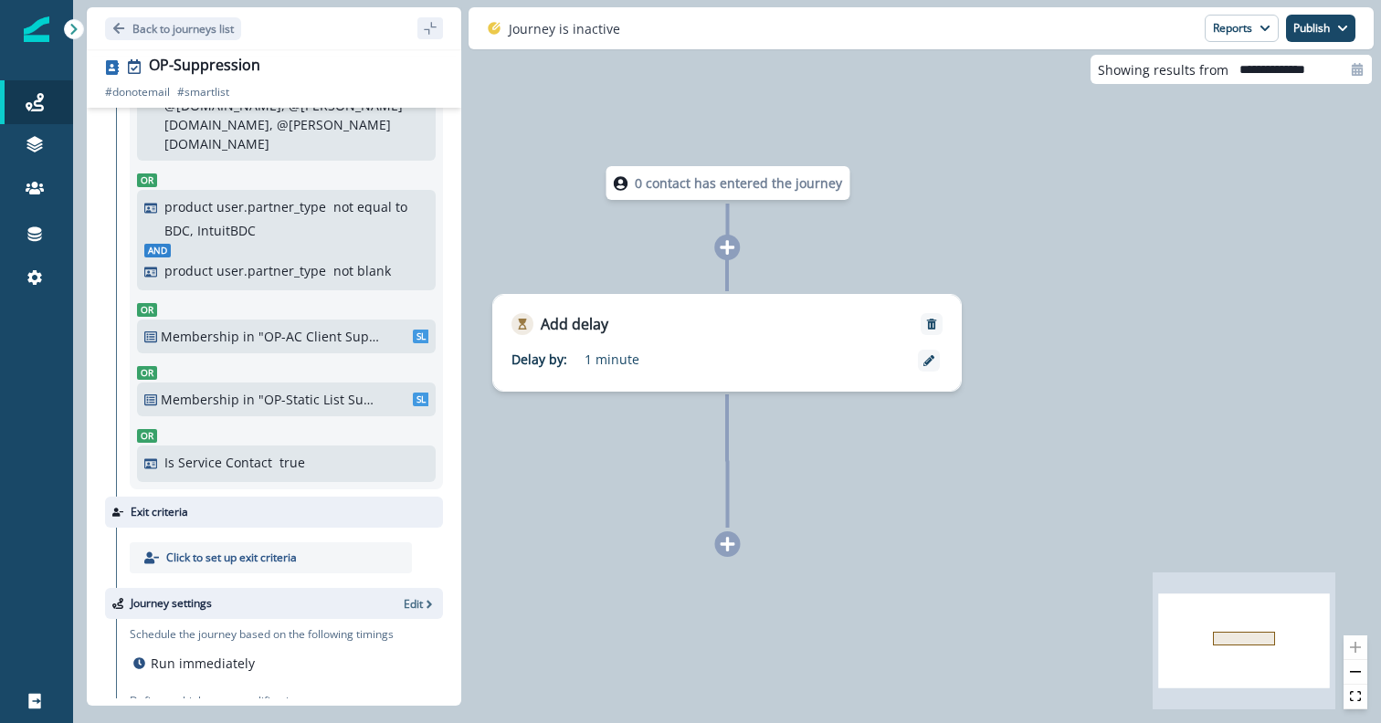
click at [332, 402] on p ""OP-Static List Suppression"" at bounding box center [319, 399] width 122 height 19
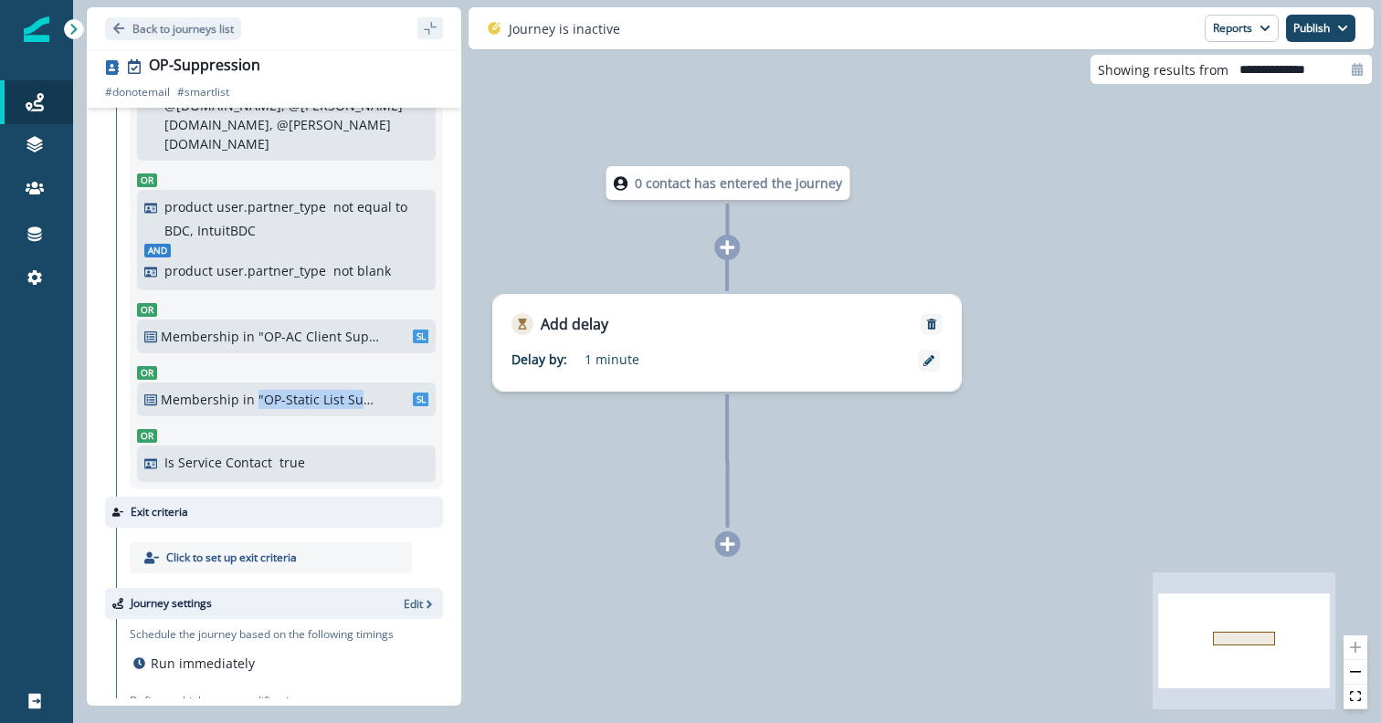
click at [332, 402] on p ""OP-Static List Suppression"" at bounding box center [319, 399] width 122 height 19
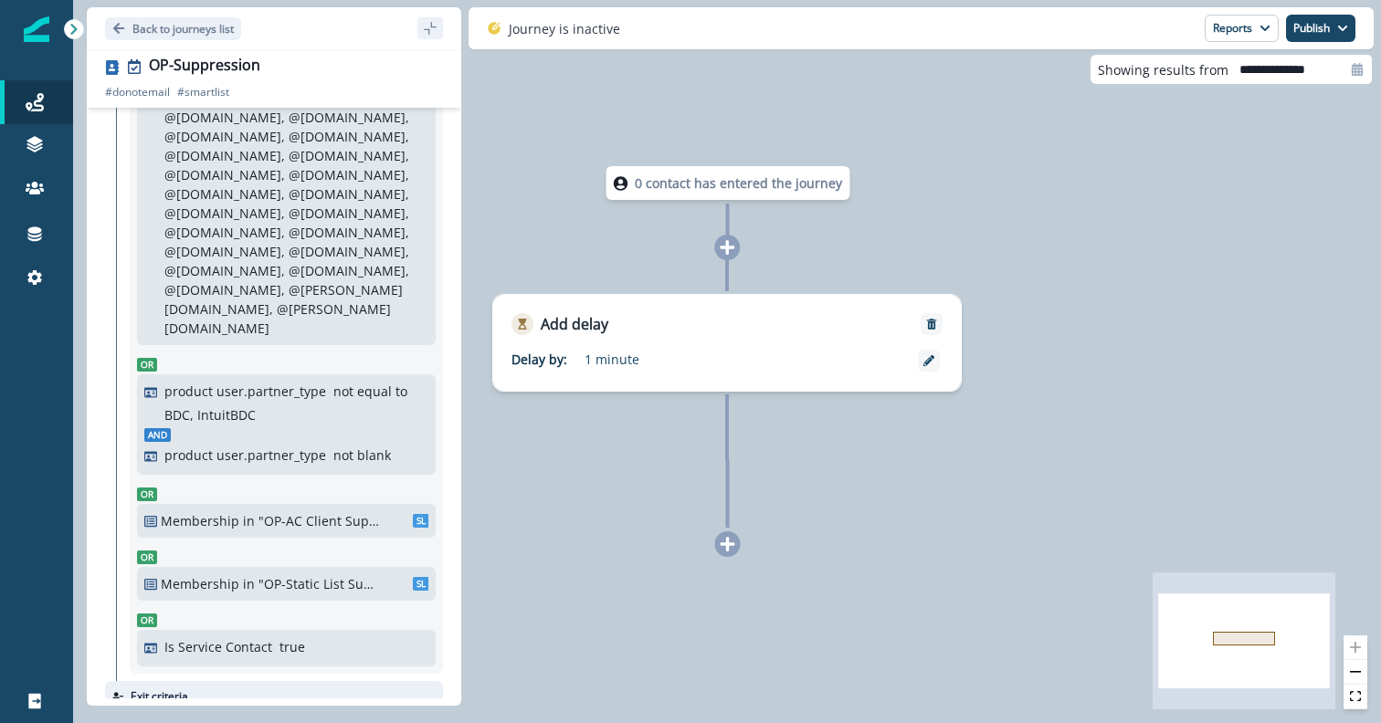
scroll to position [0, 0]
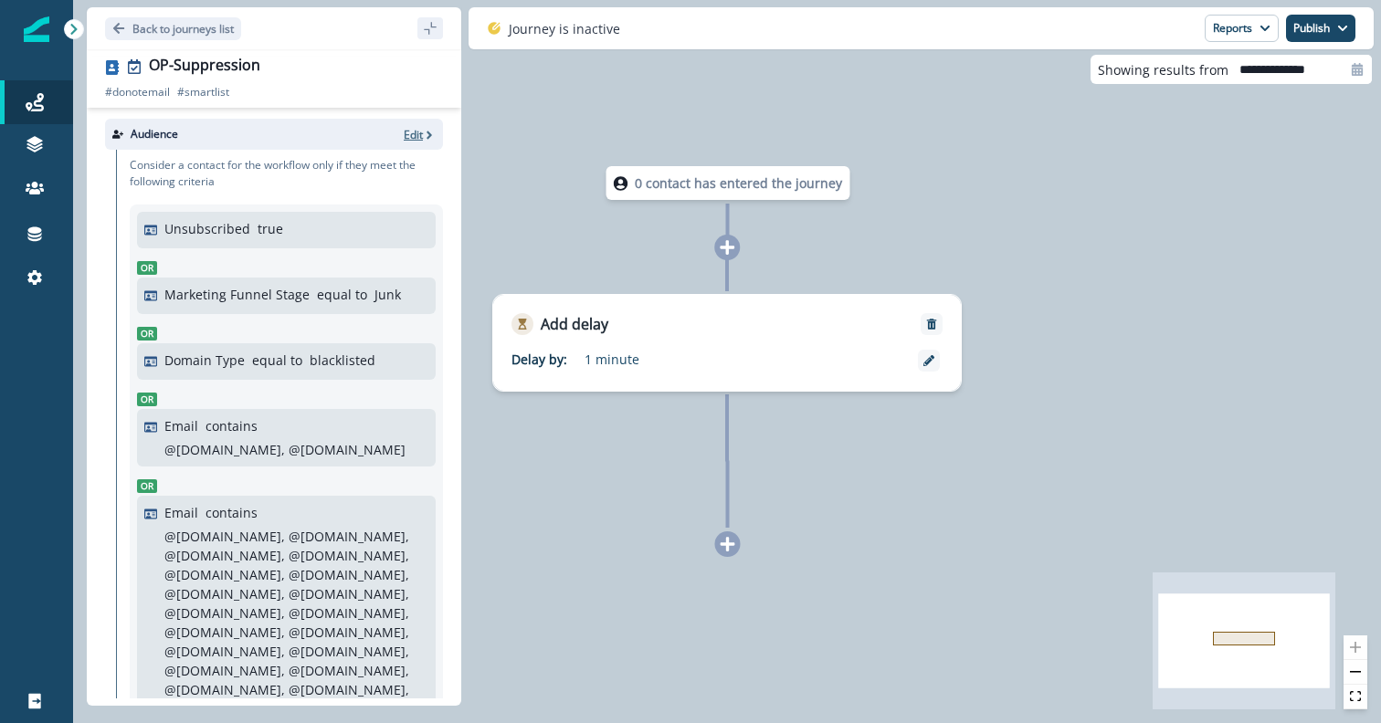
click at [415, 132] on p "Edit" at bounding box center [413, 135] width 19 height 16
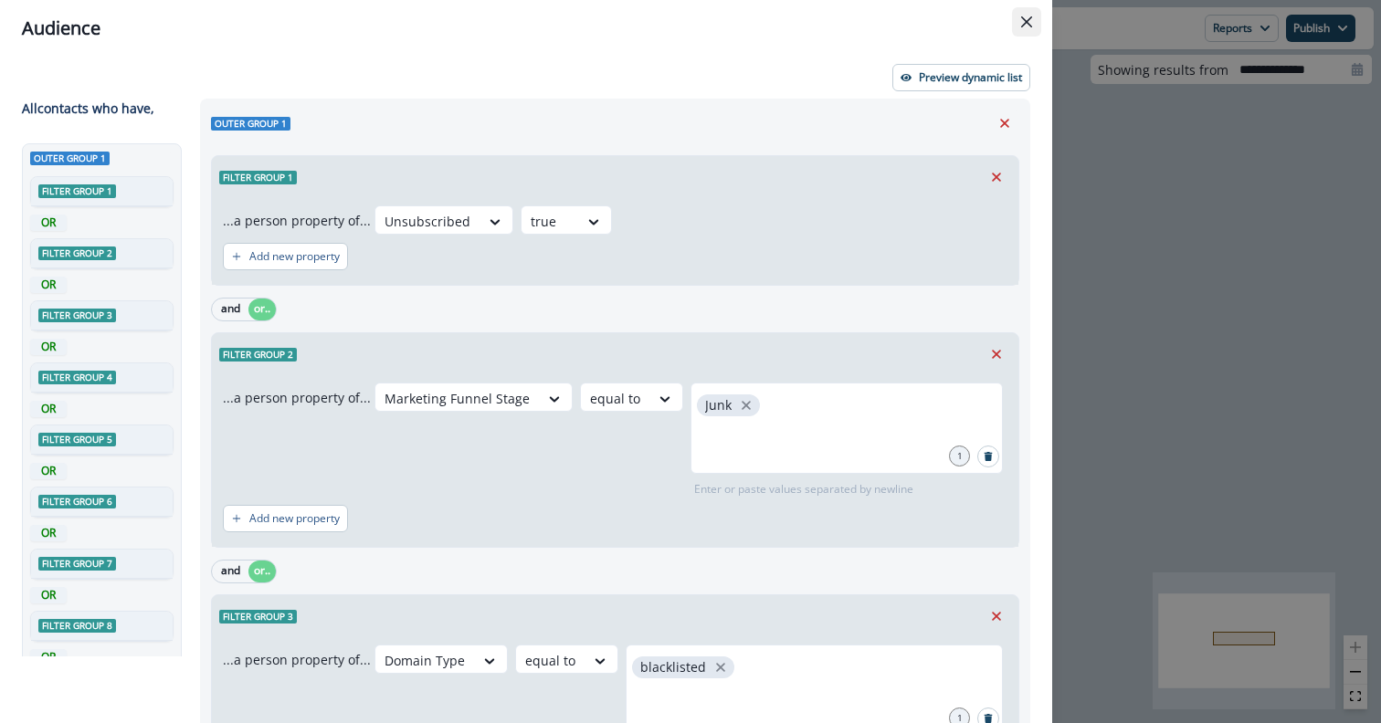
click at [1027, 14] on button "Close" at bounding box center [1026, 21] width 29 height 29
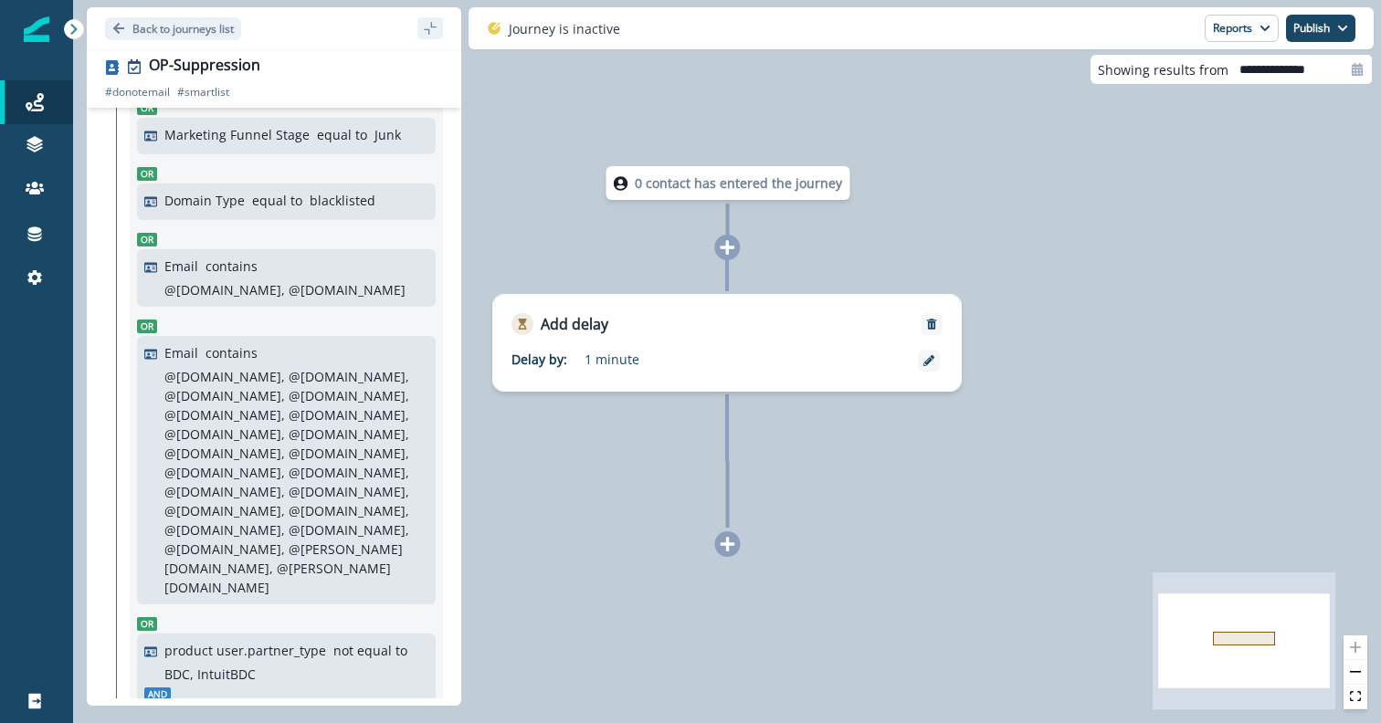
scroll to position [163, 0]
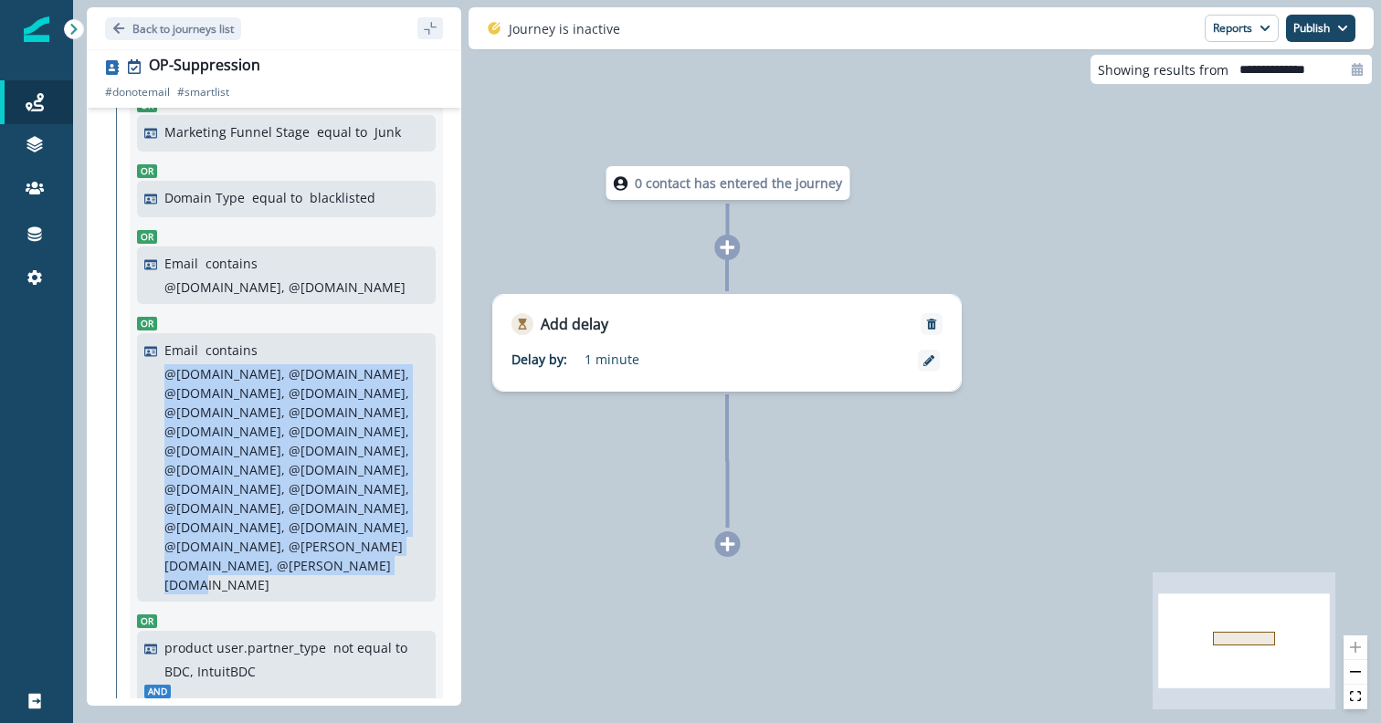
drag, startPoint x: 164, startPoint y: 377, endPoint x: 402, endPoint y: 597, distance: 323.8
click at [402, 597] on div "Email contains @[DOMAIN_NAME], @[DOMAIN_NAME], @[DOMAIN_NAME], @[DOMAIN_NAME], …" at bounding box center [286, 467] width 299 height 269
copy p "@[DOMAIN_NAME], @[DOMAIN_NAME], @[DOMAIN_NAME], @[DOMAIN_NAME], @[DOMAIN_NAME],…"
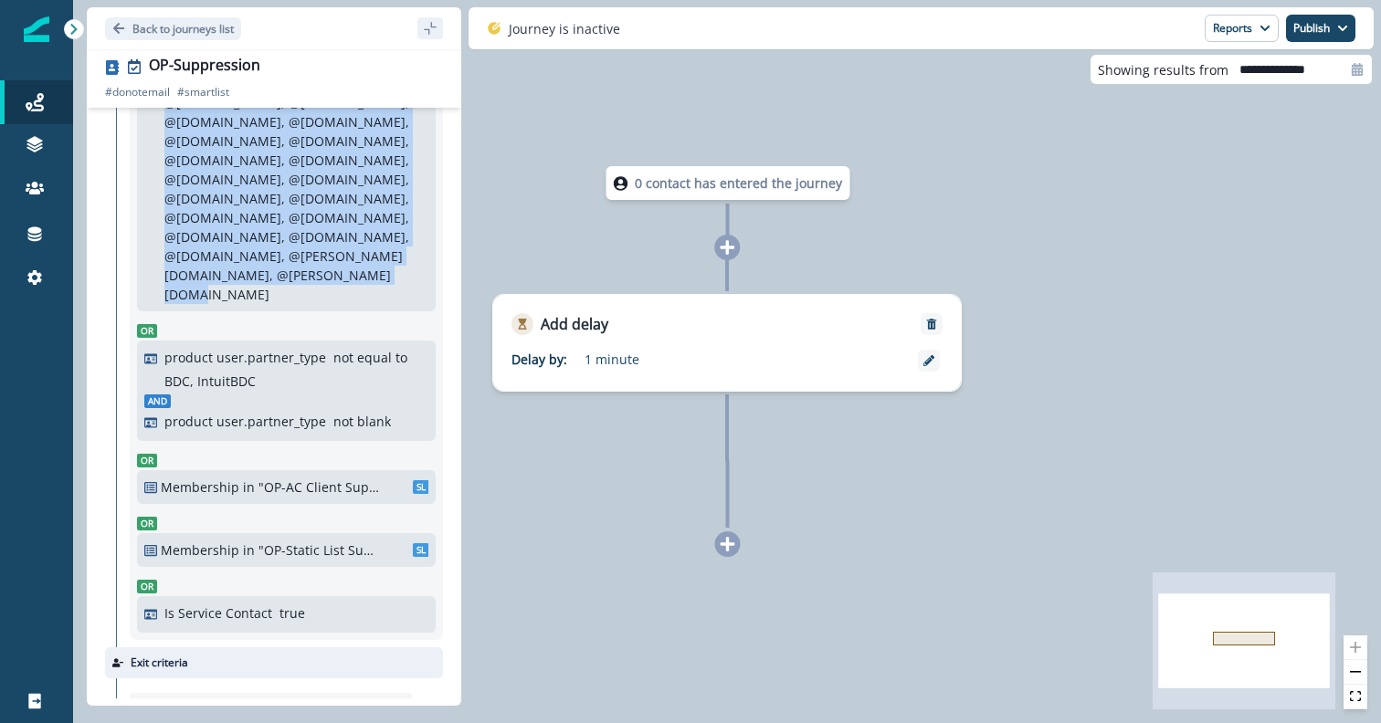
scroll to position [457, 0]
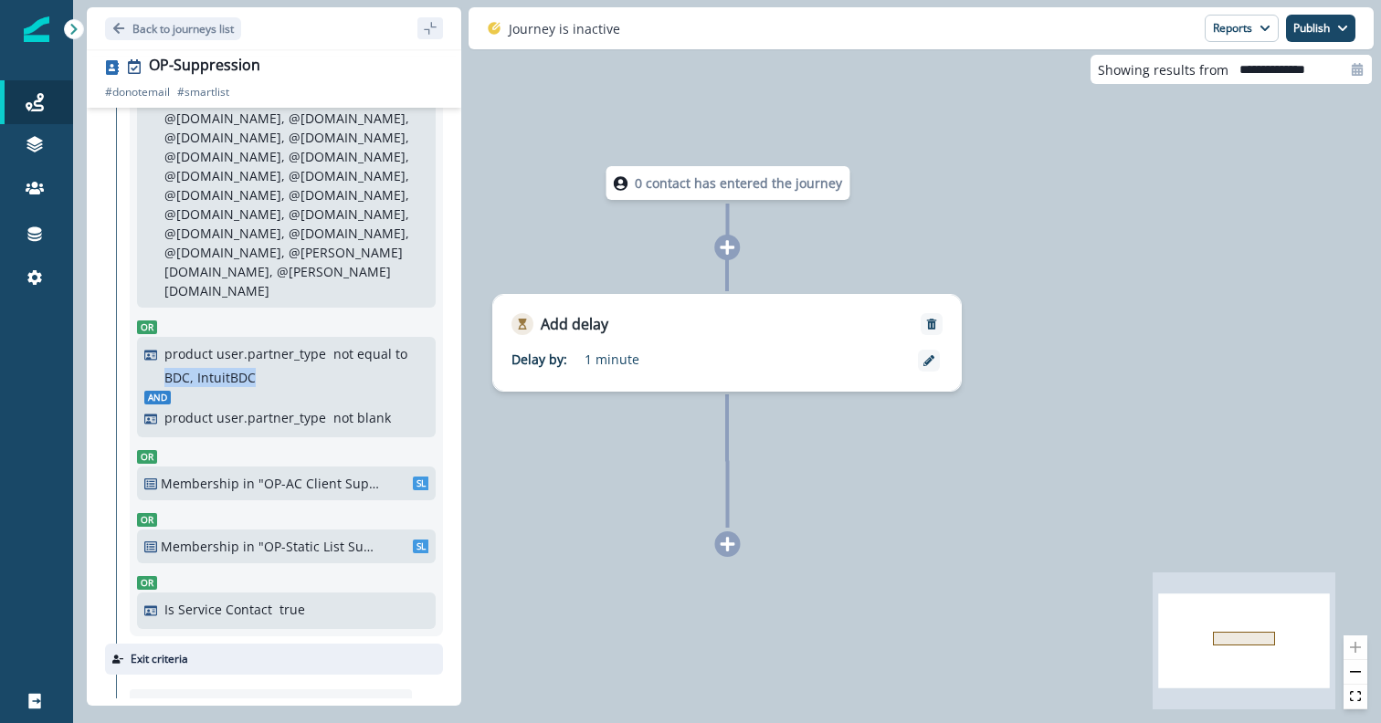
drag, startPoint x: 163, startPoint y: 378, endPoint x: 256, endPoint y: 371, distance: 92.5
click at [256, 371] on div "product user.partner_type not equal to BDC, IntuitBDC" at bounding box center [286, 365] width 284 height 43
copy p "BDC, IntuitBDC"
